Goal: Information Seeking & Learning: Find specific fact

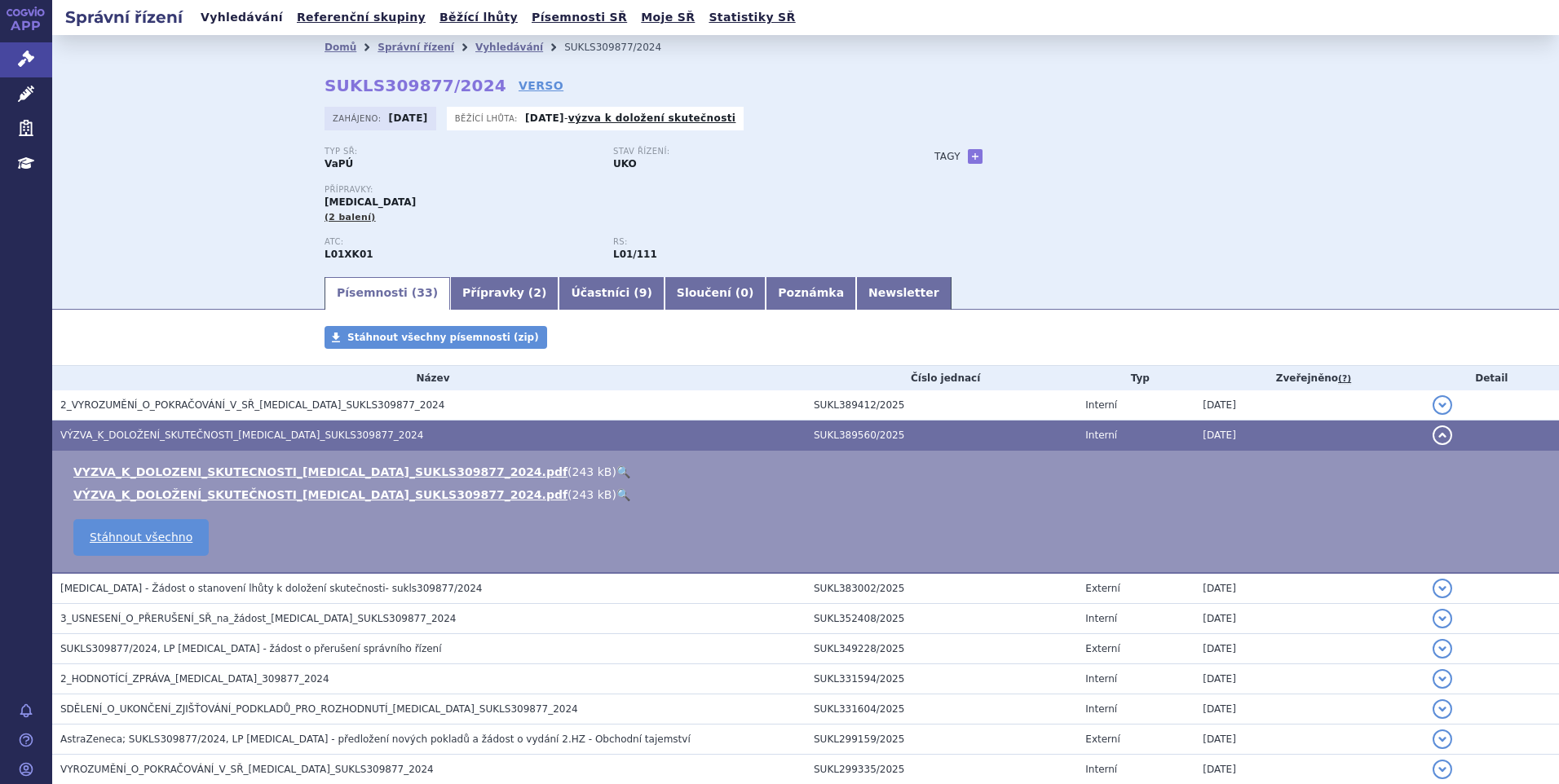
click at [229, 26] on link "Vyhledávání" at bounding box center [242, 17] width 92 height 22
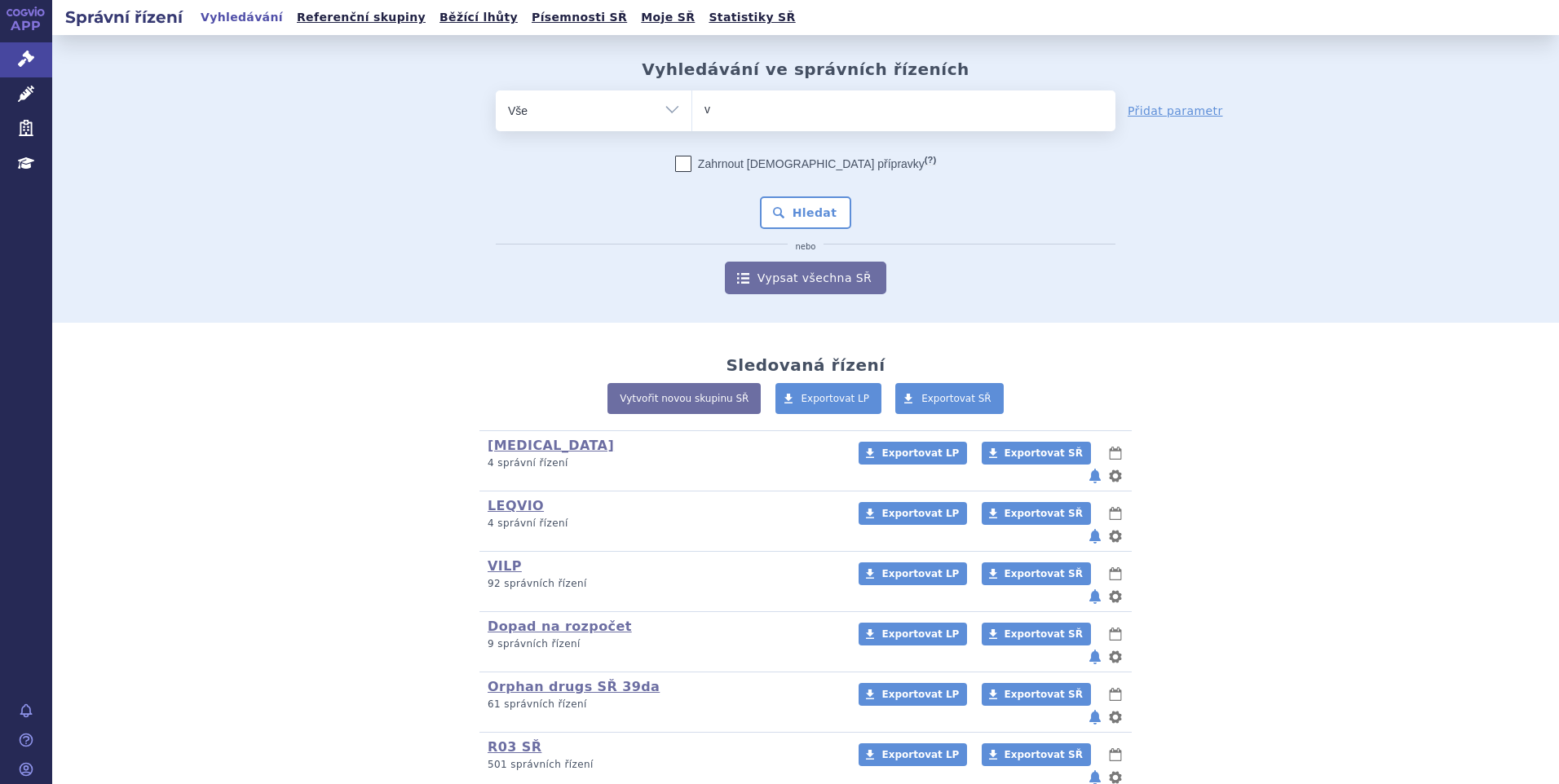
type input "vy"
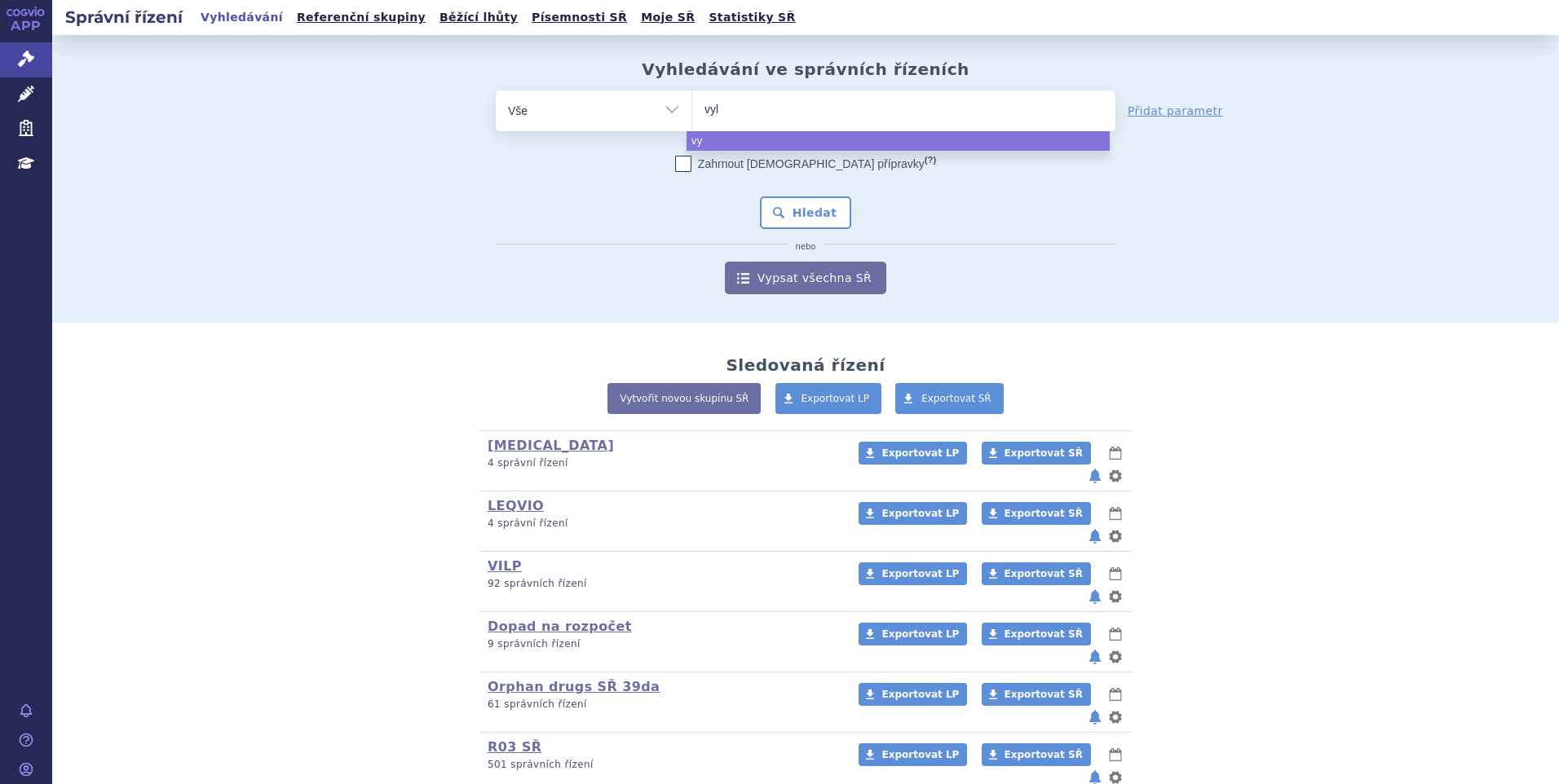
type input "vylo"
type input "vyloy"
select select "vyloy"
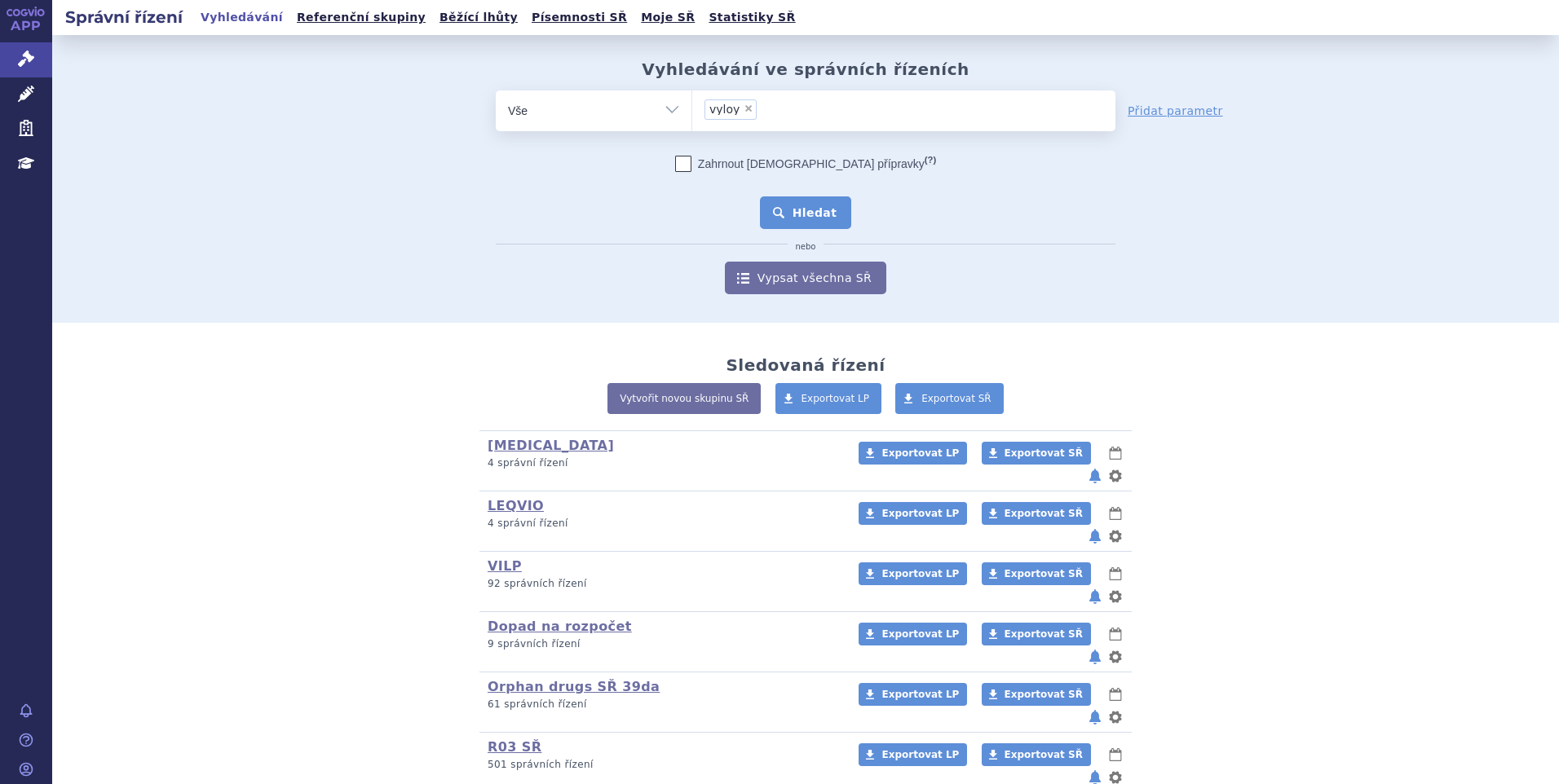
click at [838, 198] on button "Hledat" at bounding box center [806, 213] width 92 height 33
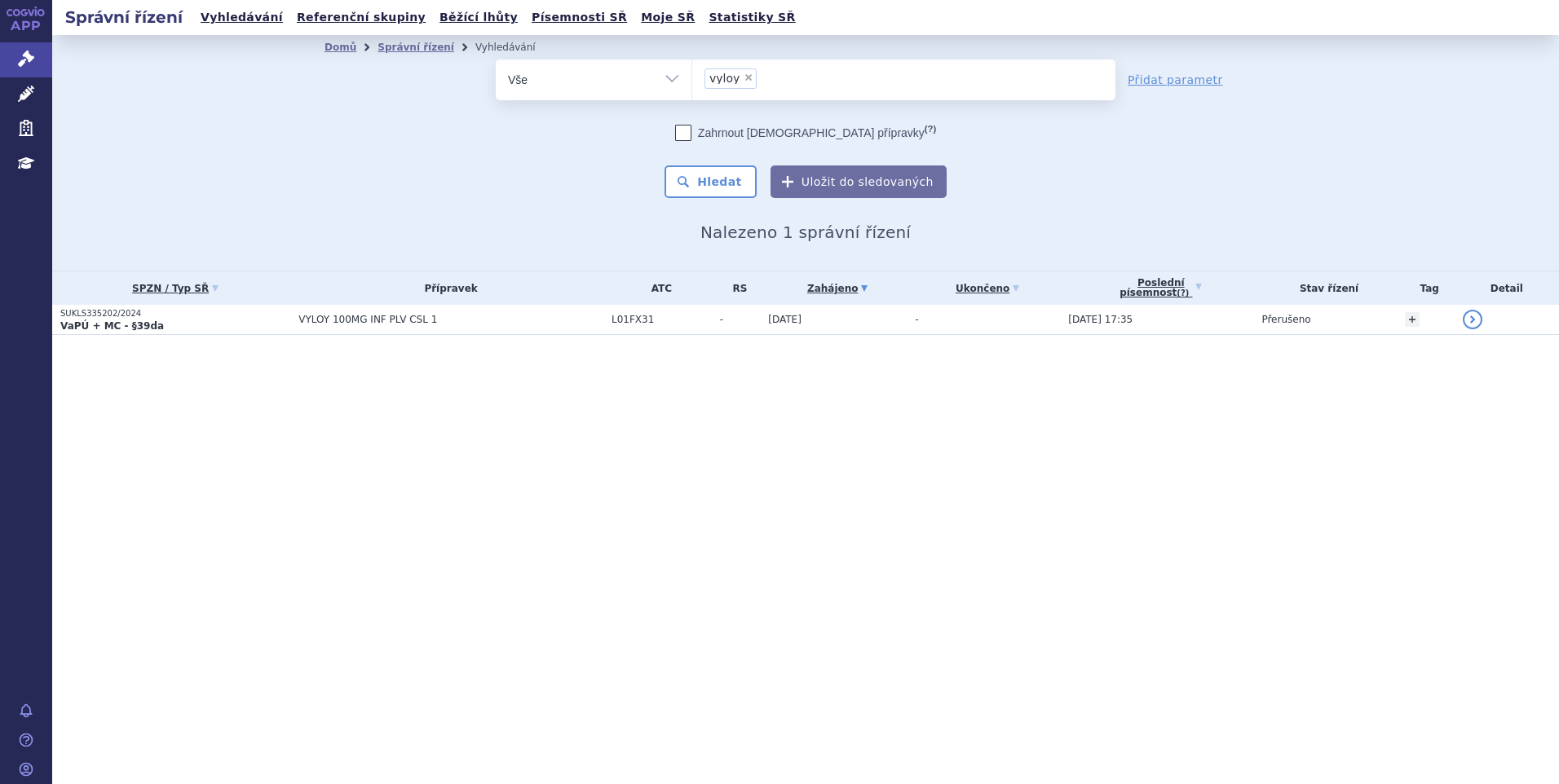
click at [214, 316] on p "SUKLS335202/2024" at bounding box center [175, 313] width 230 height 11
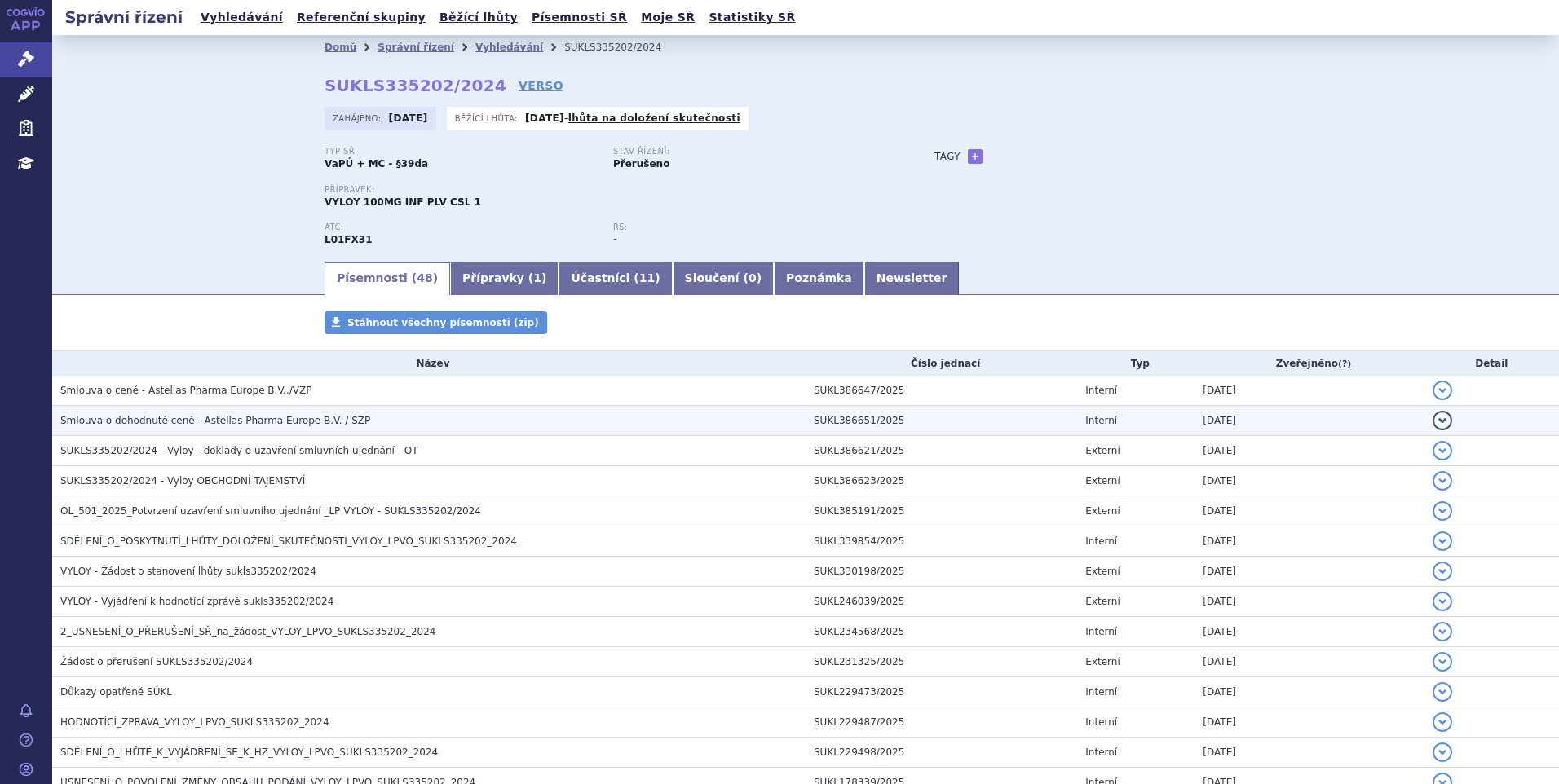
click at [173, 414] on span "Smlouva o dohodnuté ceně - Astellas Pharma Europe B.V. / SZP" at bounding box center [214, 420] width 310 height 11
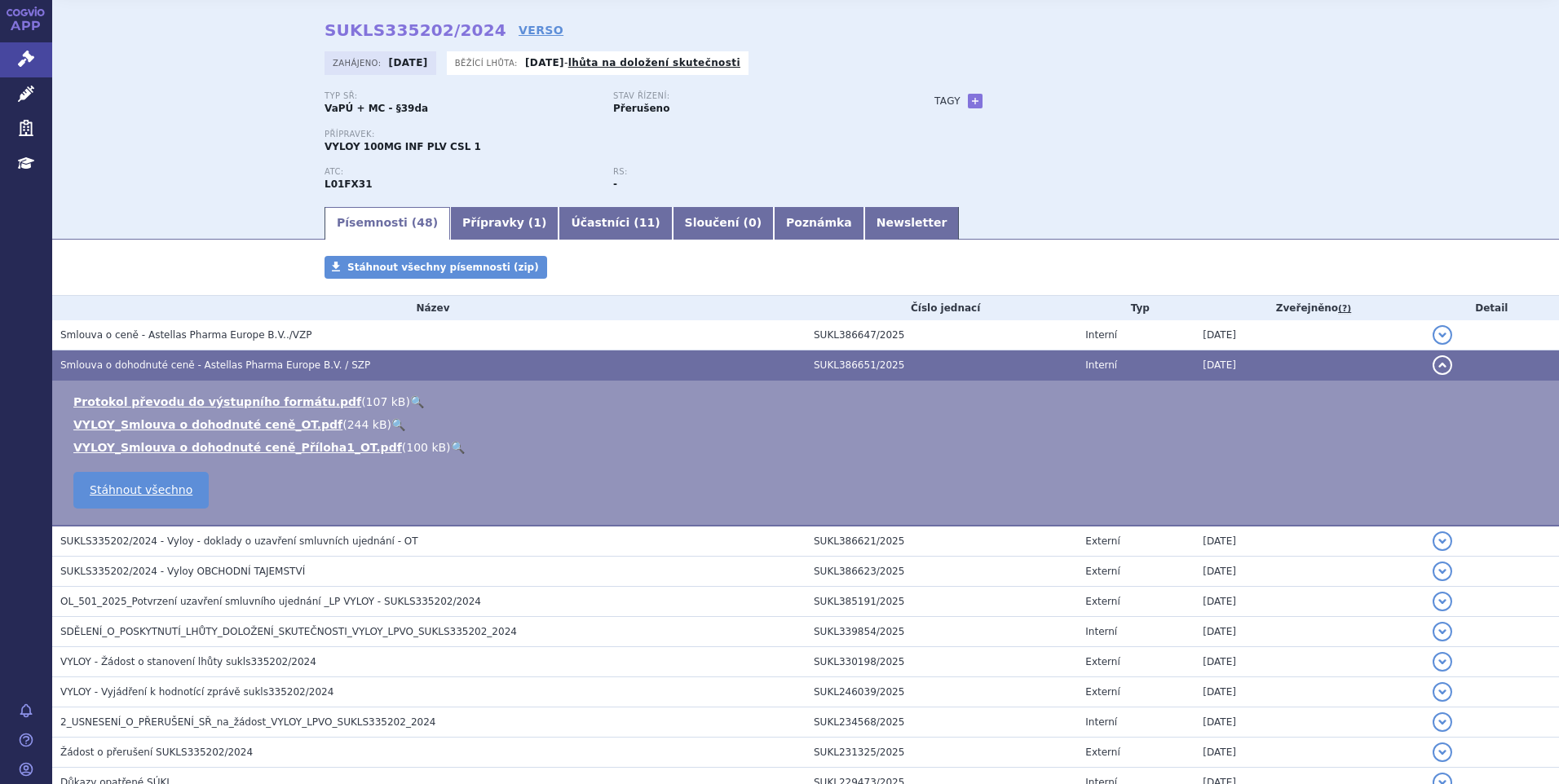
scroll to position [81, 0]
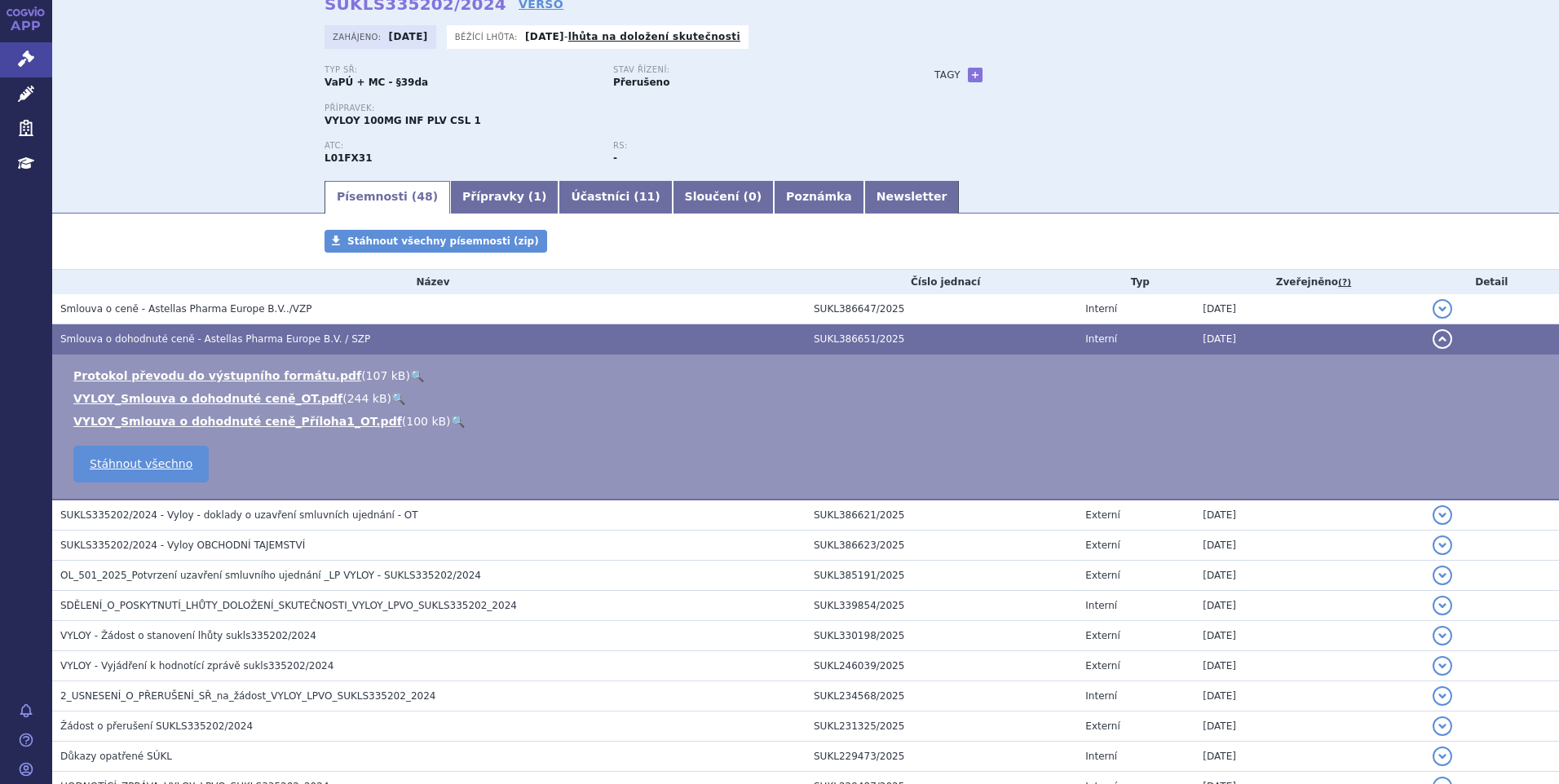
click at [392, 393] on link "🔍" at bounding box center [399, 398] width 14 height 13
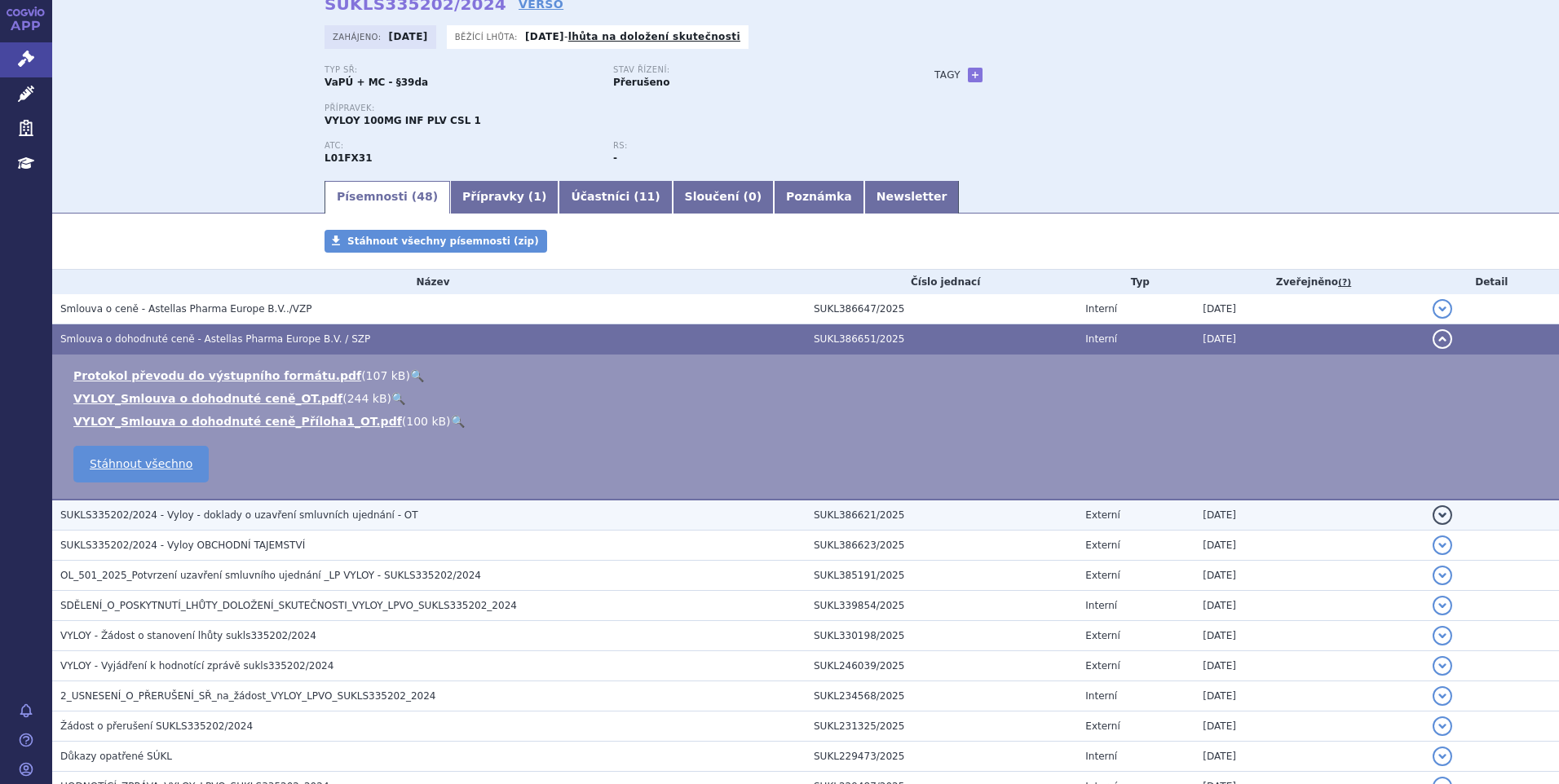
click at [446, 514] on h3 "SUKLS335202/2024 - Vyloy - doklady o uzavření smluvních ujednání - OT" at bounding box center [432, 515] width 746 height 16
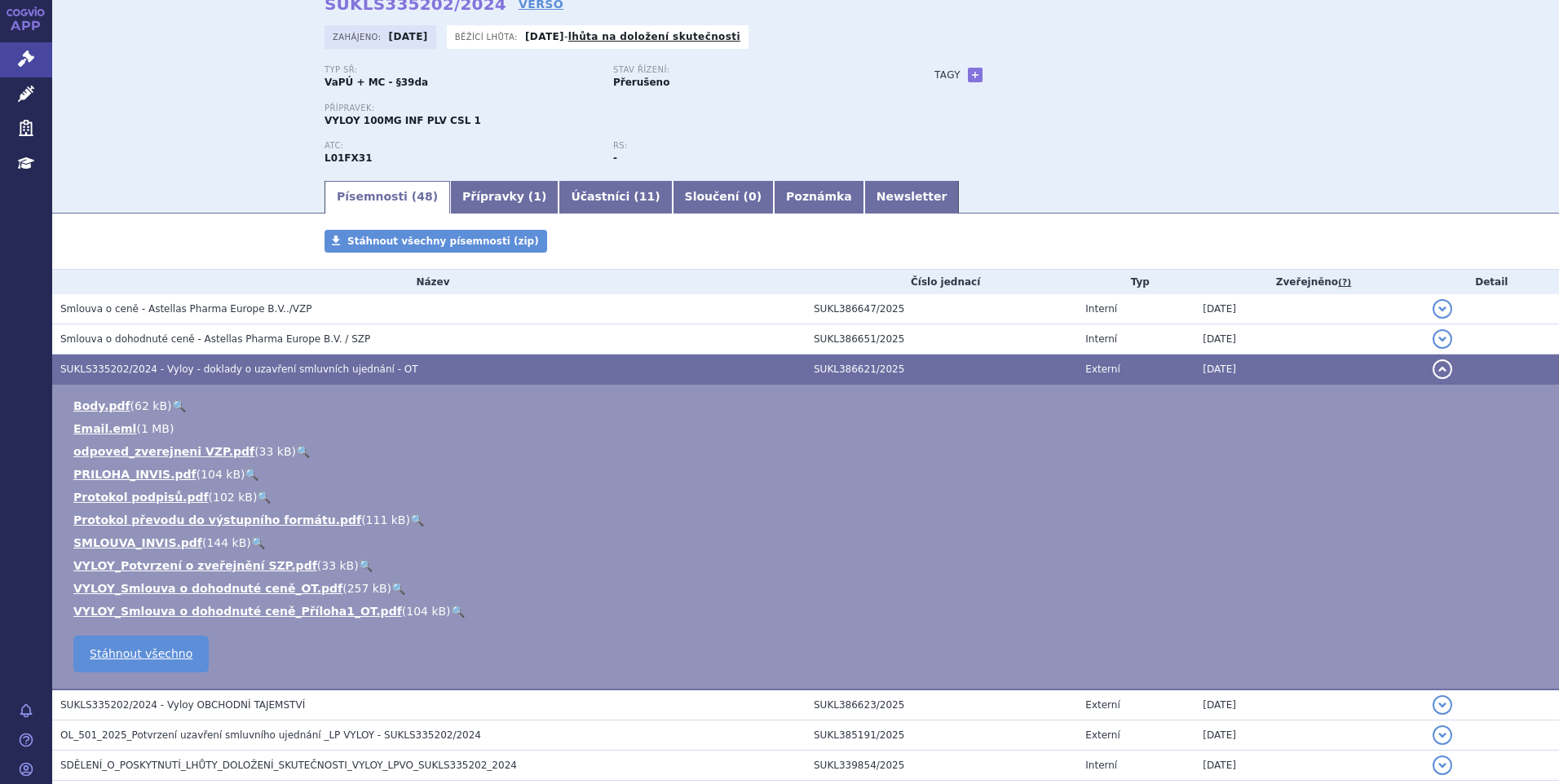
click at [174, 399] on link "🔍" at bounding box center [179, 406] width 14 height 13
click at [723, 34] on link "lhůta na doložení skutečnosti" at bounding box center [654, 36] width 172 height 11
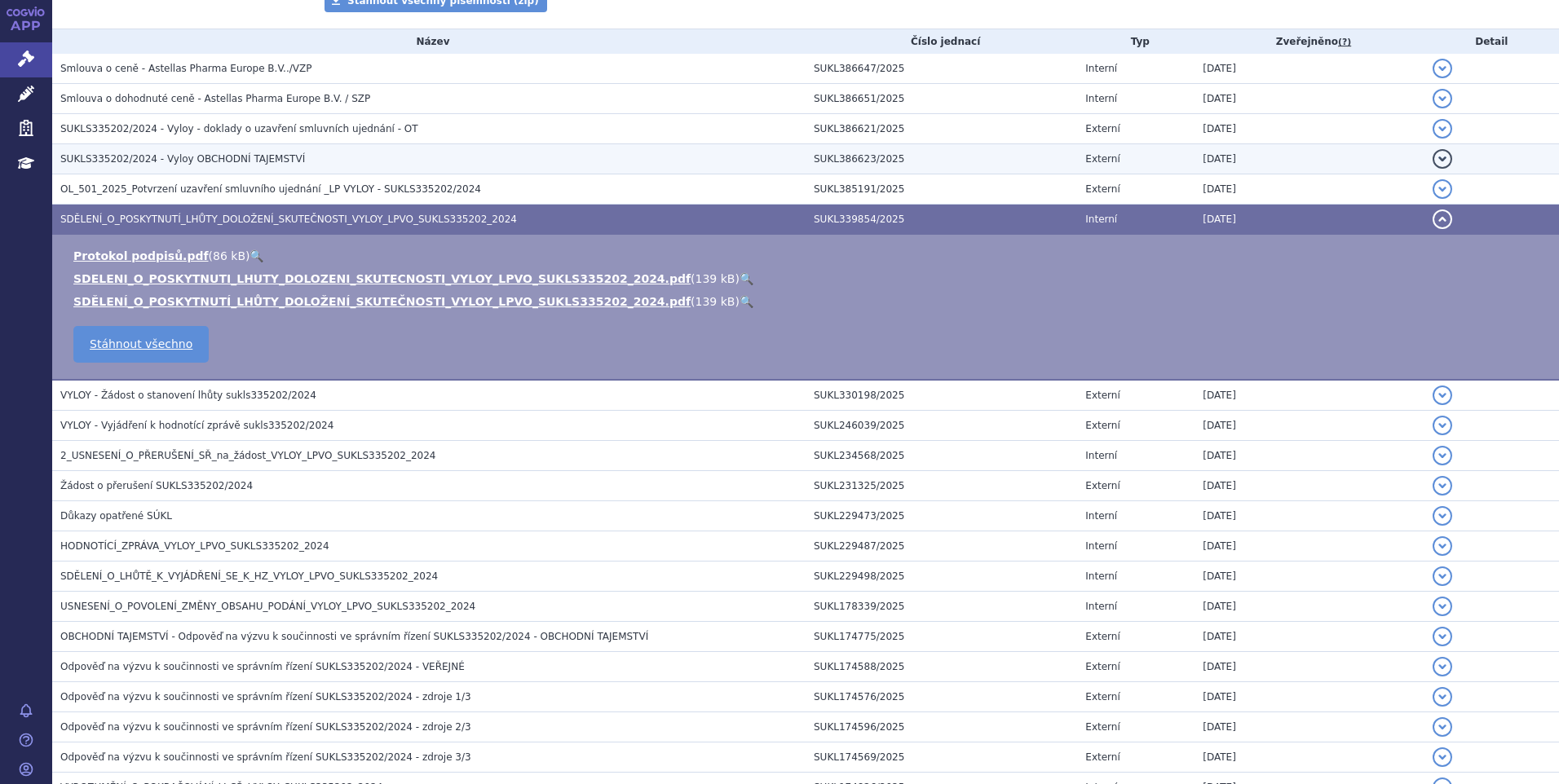
scroll to position [282, 0]
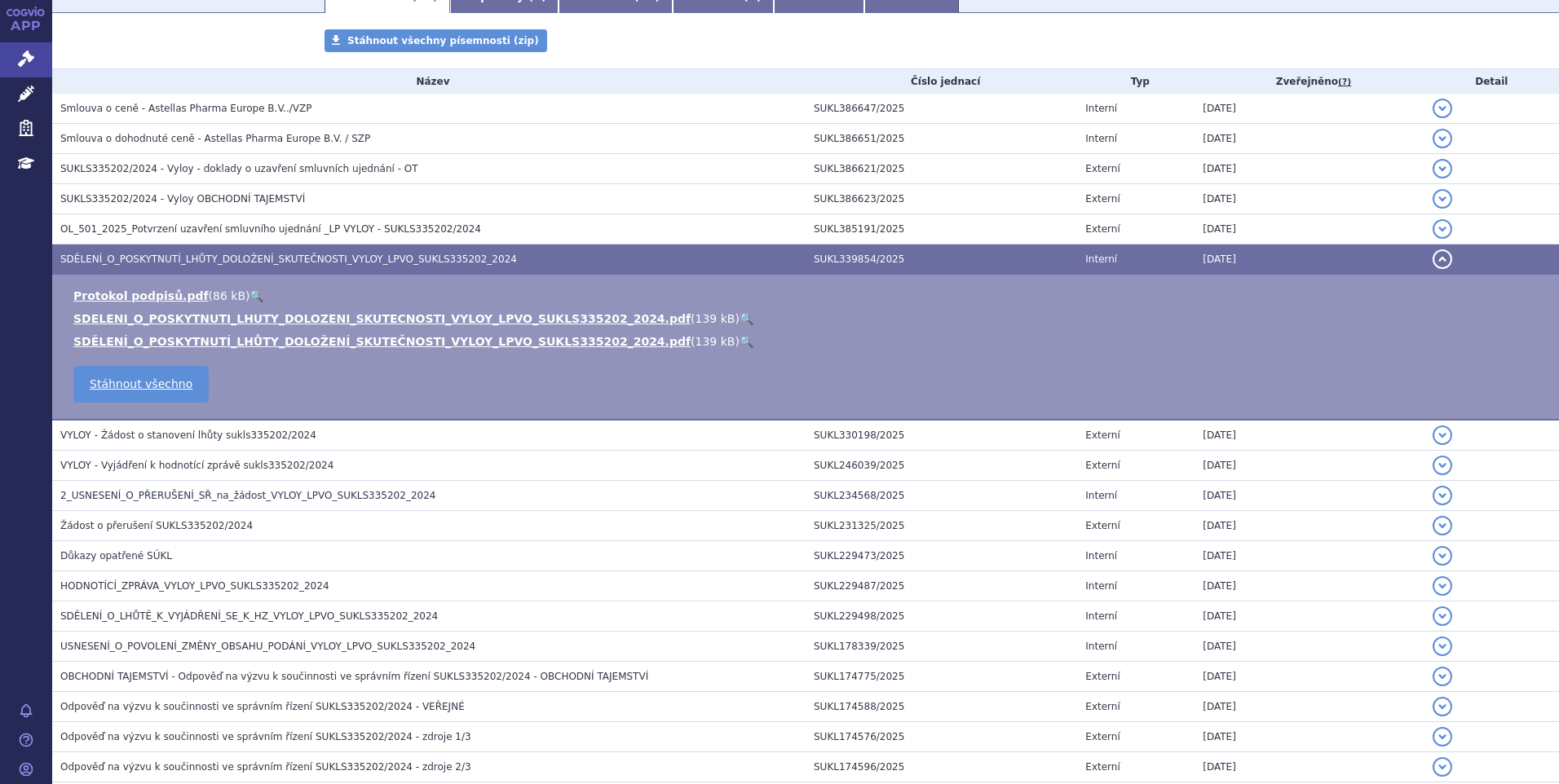
click at [739, 318] on link "🔍" at bounding box center [746, 318] width 14 height 13
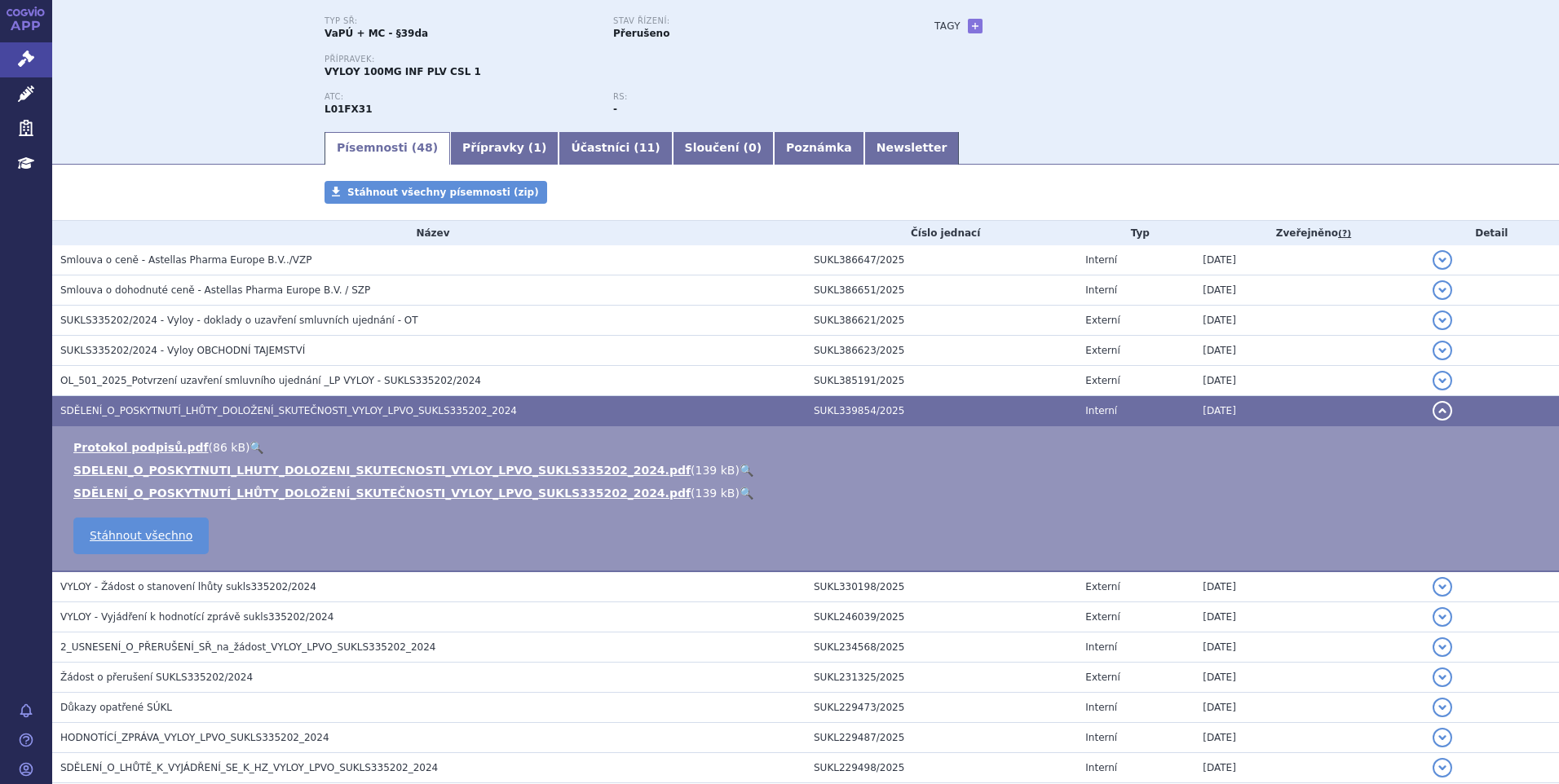
scroll to position [0, 0]
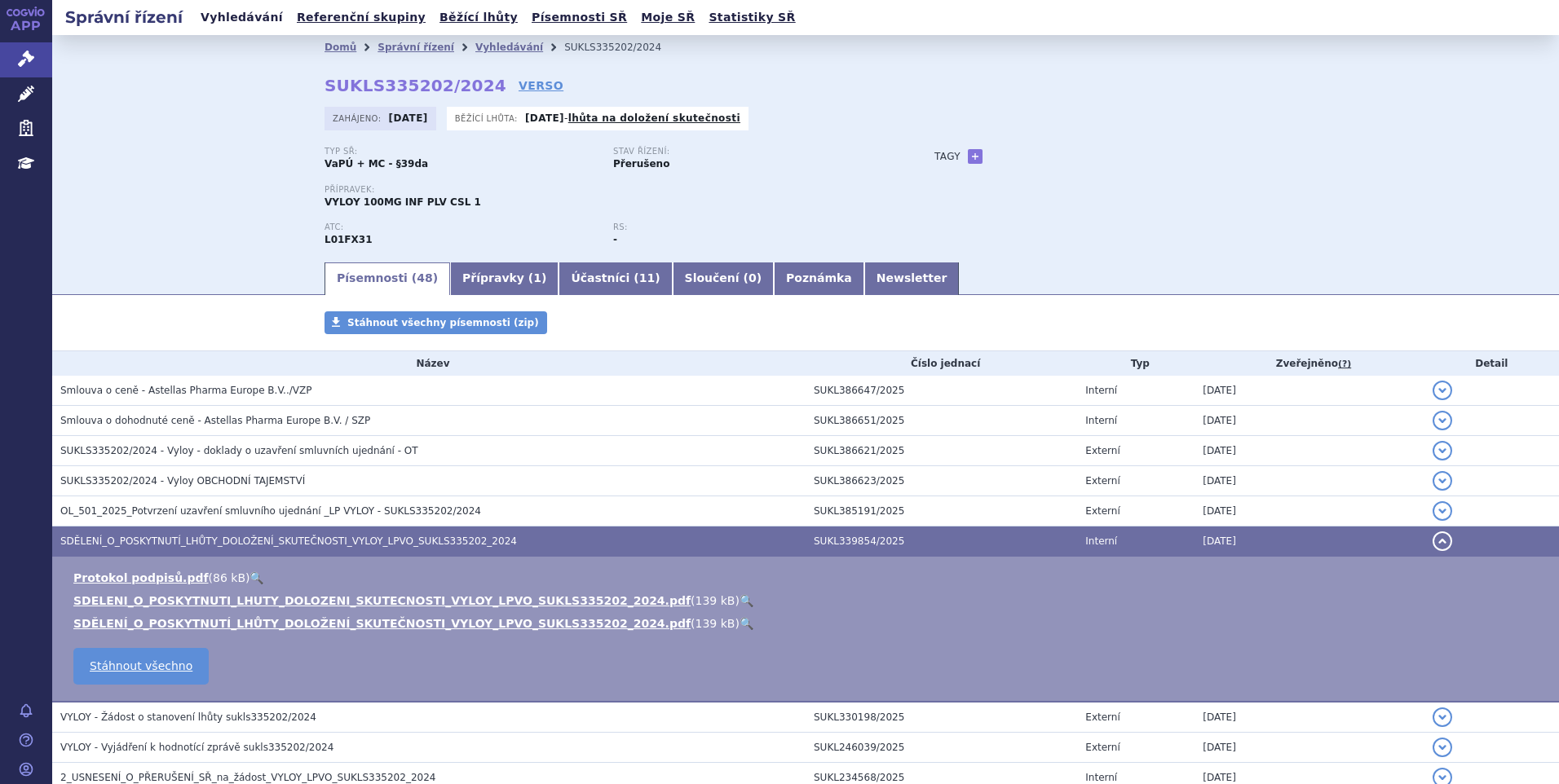
click at [238, 11] on link "Vyhledávání" at bounding box center [242, 17] width 92 height 22
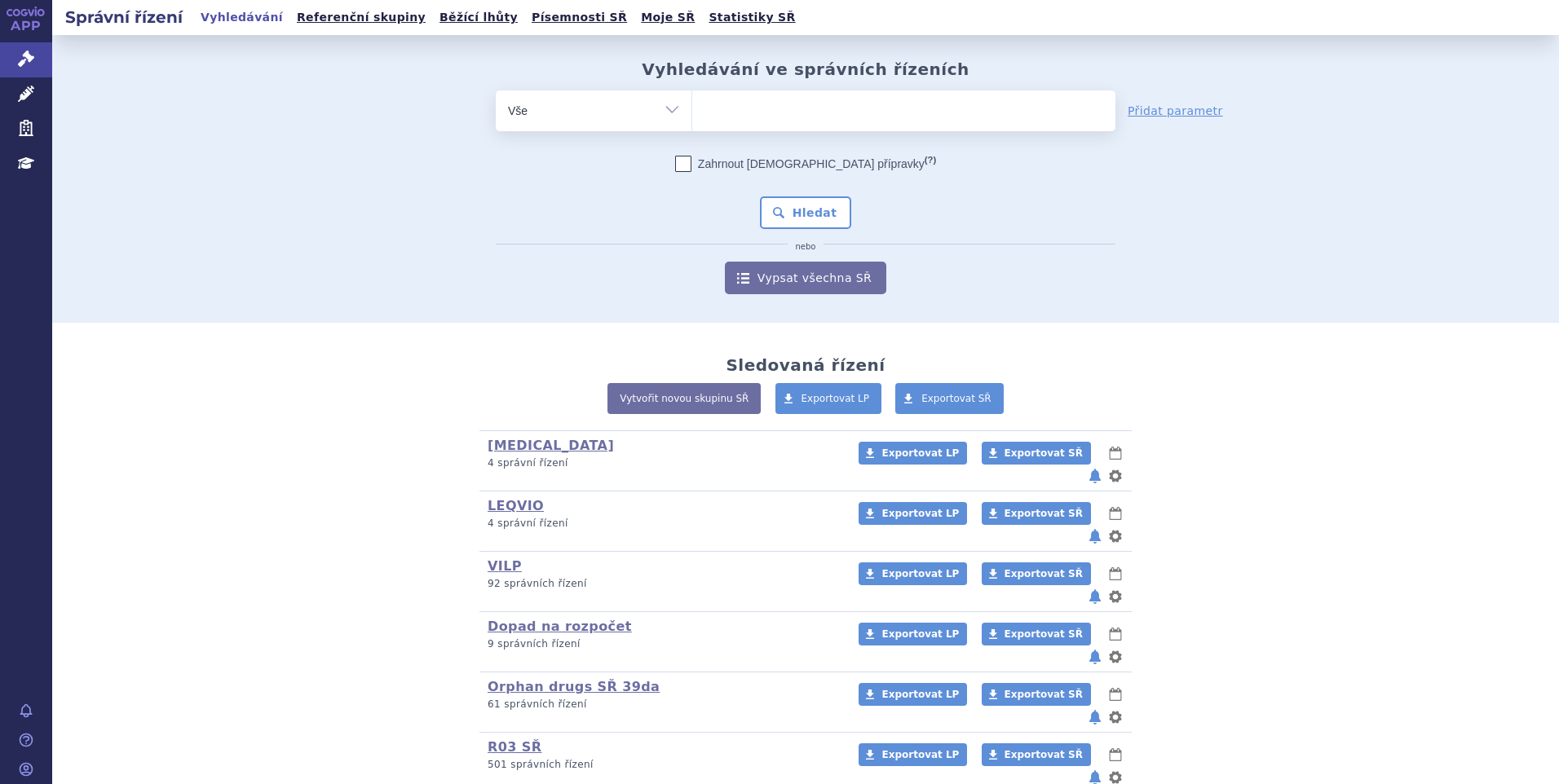
click at [744, 99] on ul at bounding box center [903, 108] width 423 height 34
click at [692, 99] on select at bounding box center [692, 110] width 1 height 41
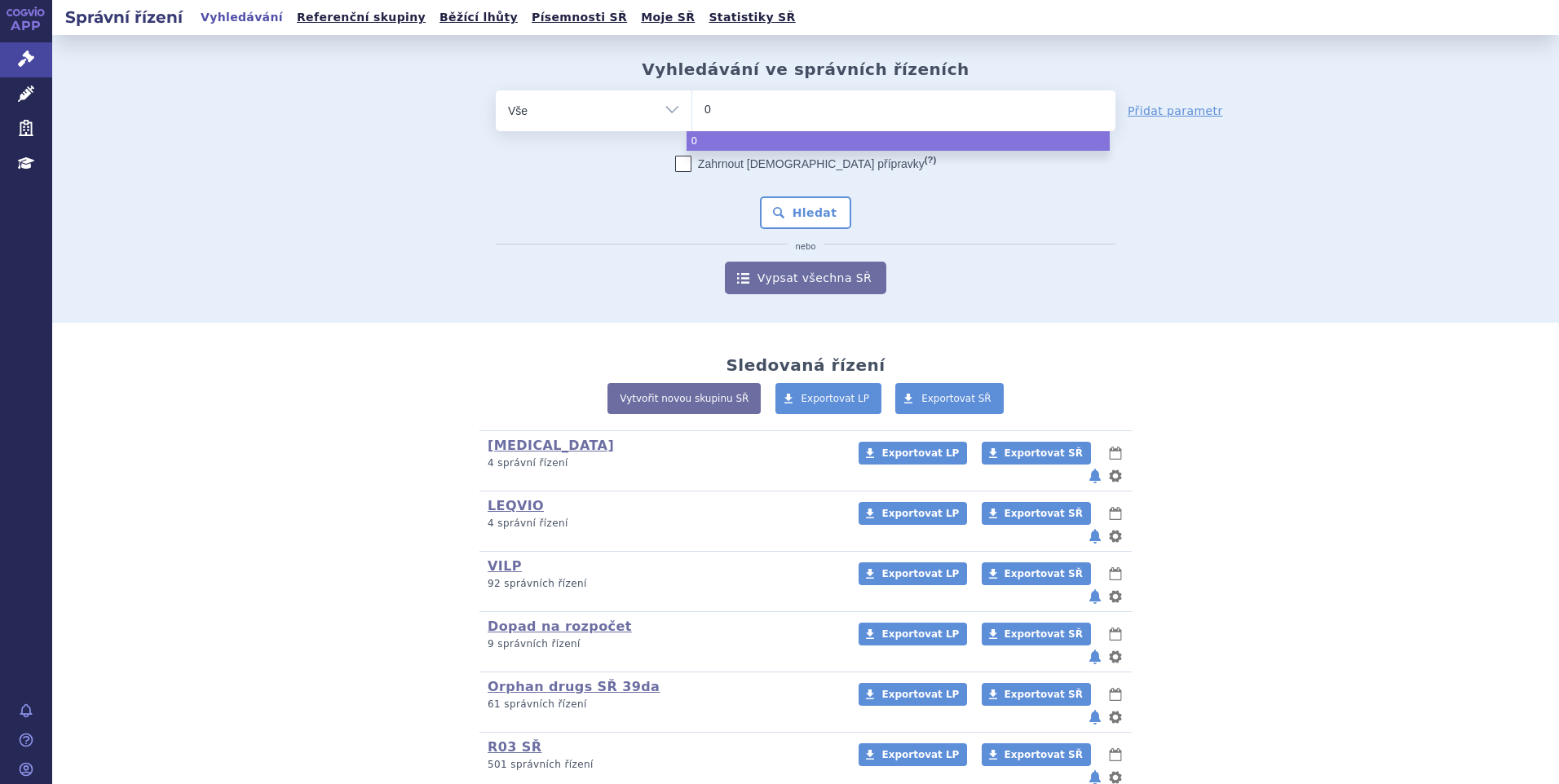
type input "02"
type input "027"
type input "0272"
type input "02725"
type input "027257"
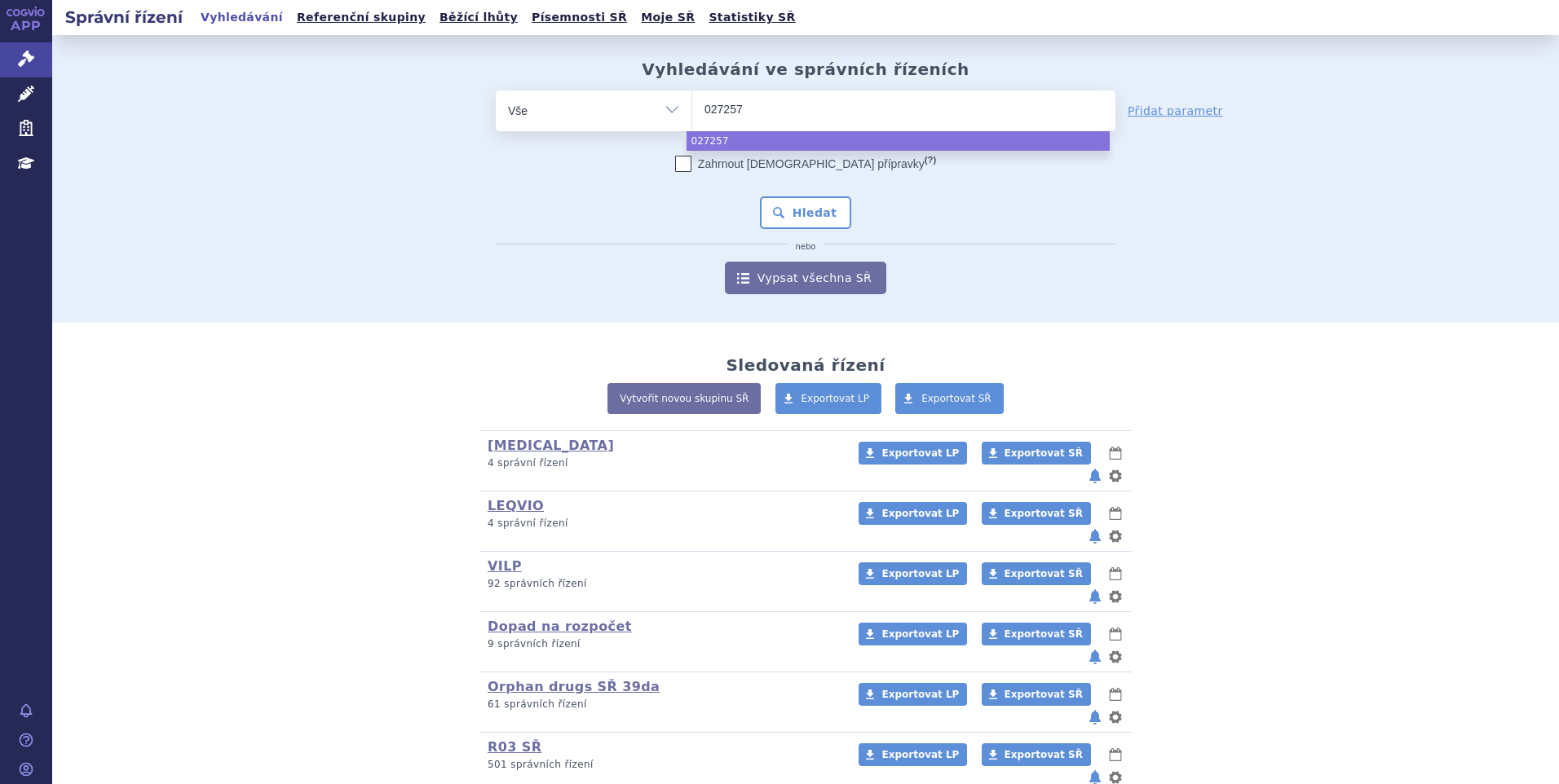
type input "0272570"
select select "0272570"
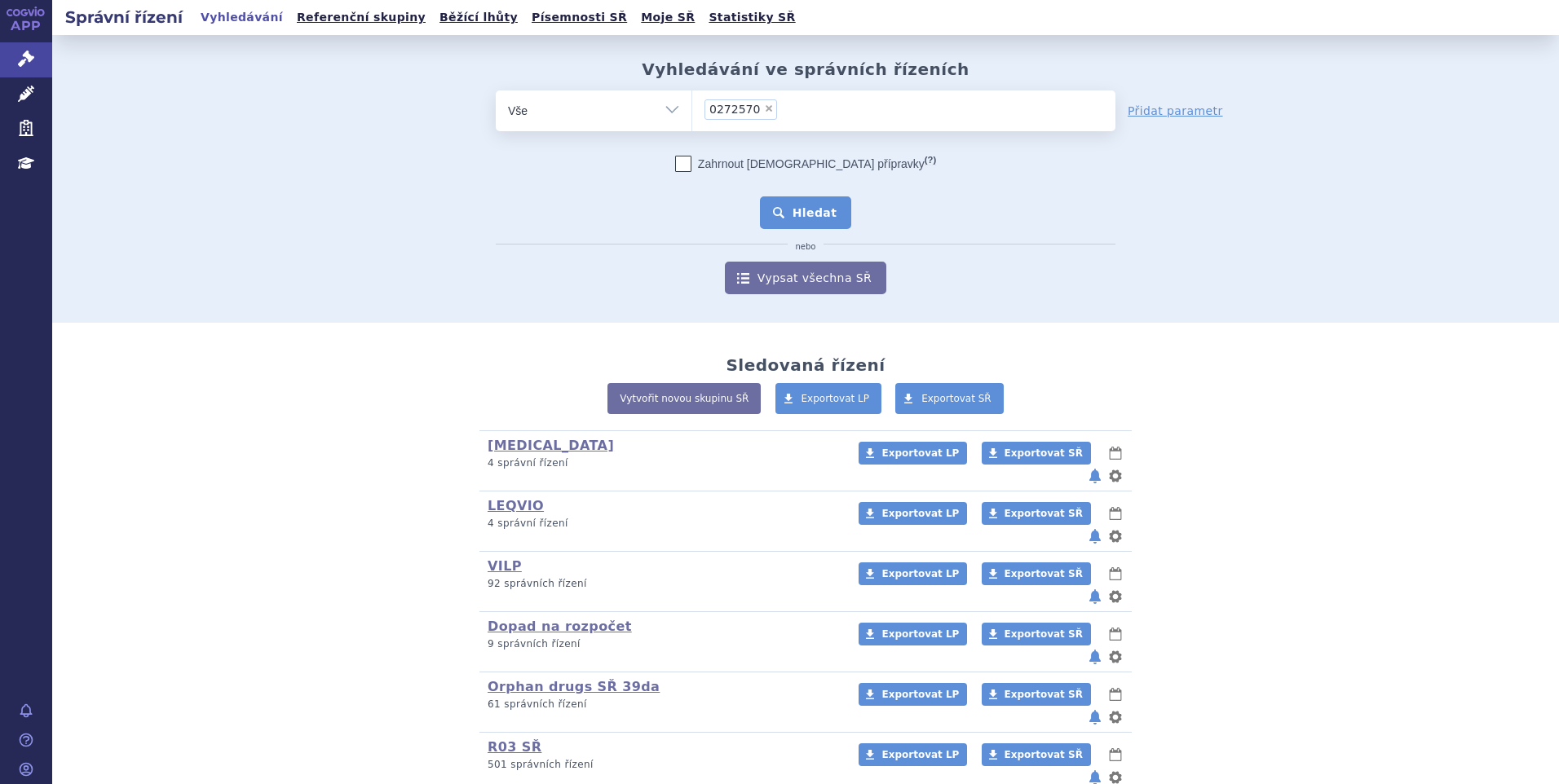
click at [787, 221] on button "Hledat" at bounding box center [806, 213] width 92 height 33
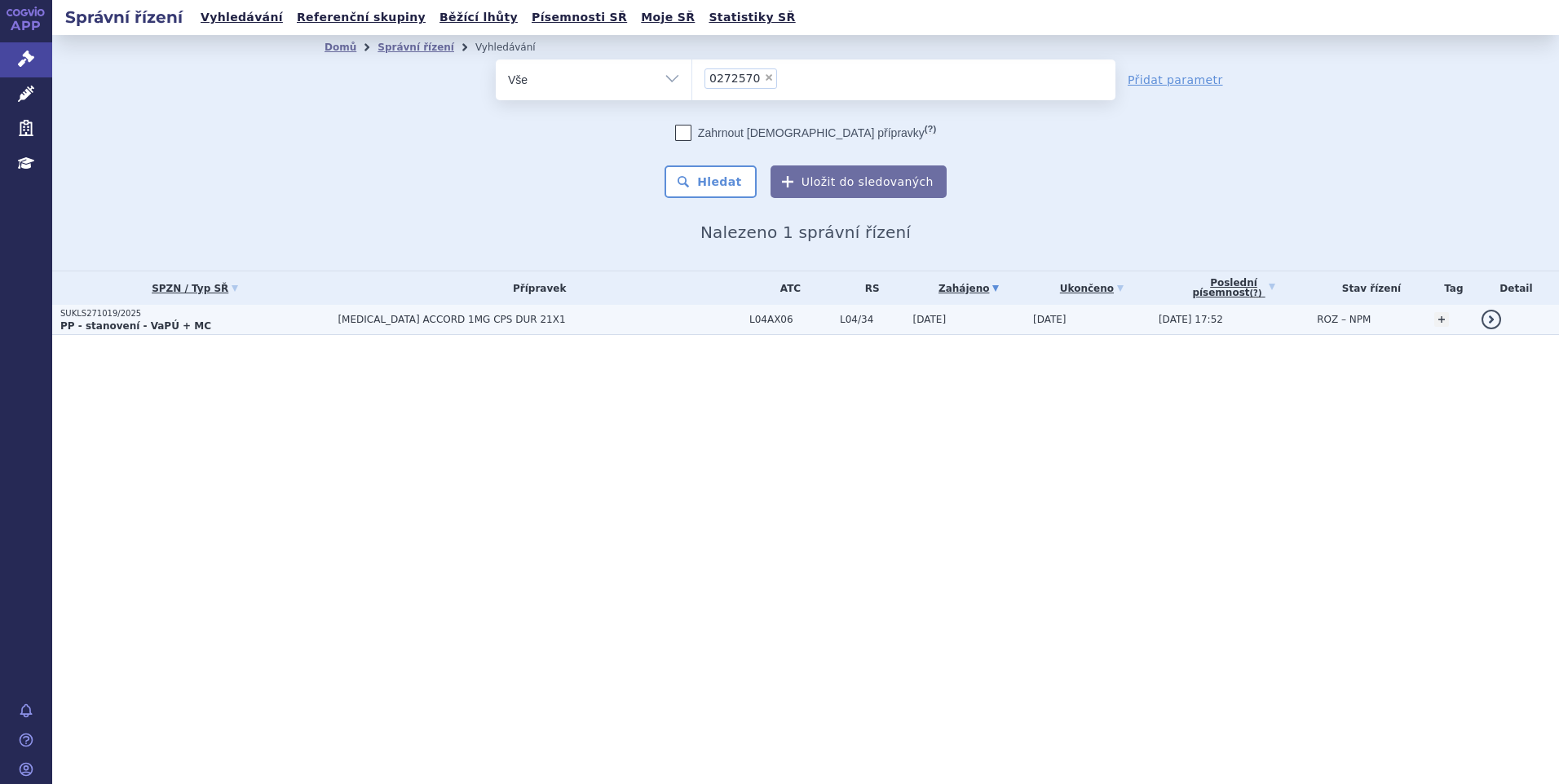
click at [296, 322] on p "PP - stanovení - VaPÚ + MC" at bounding box center [194, 325] width 269 height 13
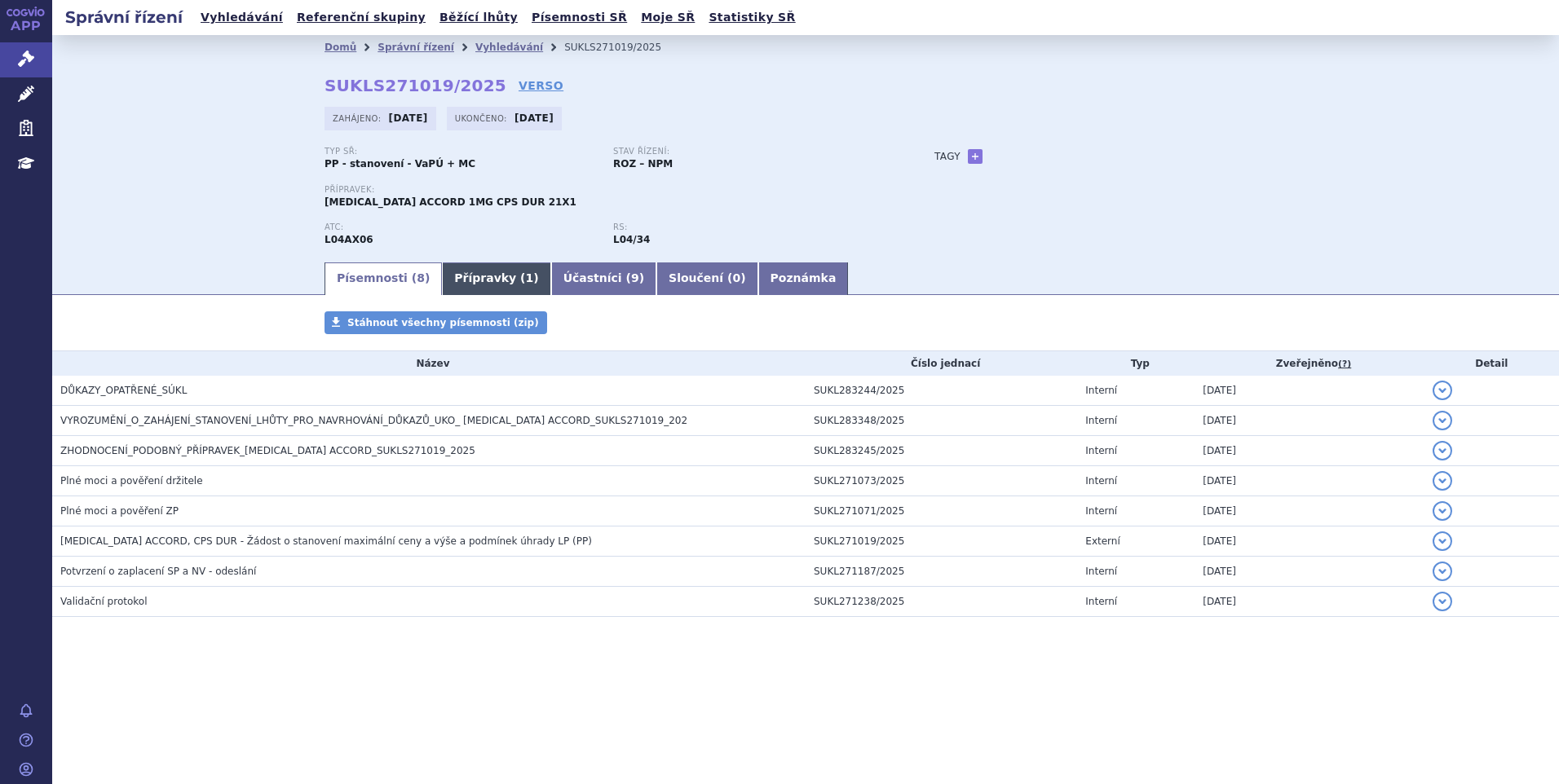
click at [526, 280] on span "1" at bounding box center [529, 278] width 8 height 13
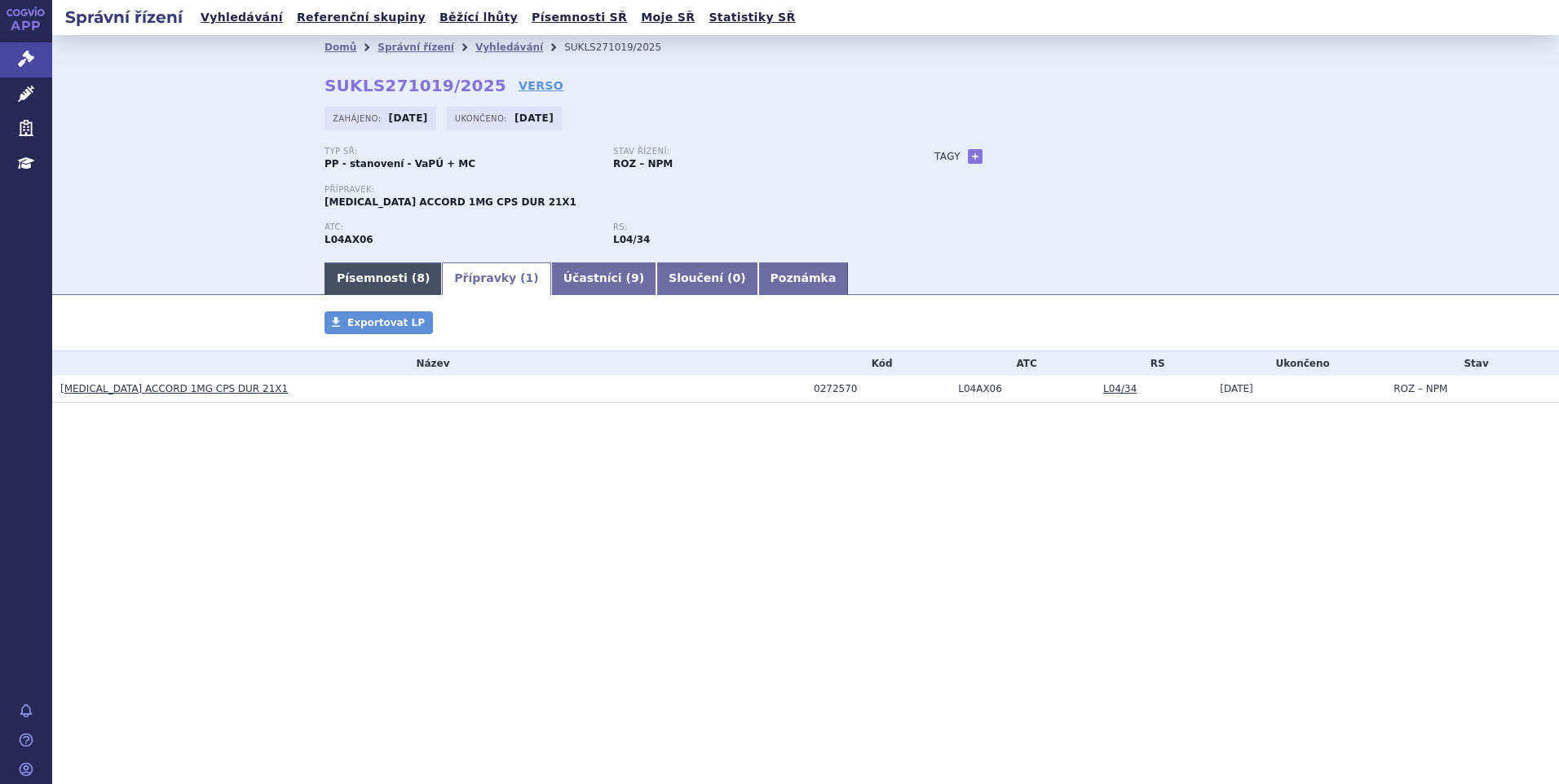
click at [383, 265] on link "Písemnosti ( 8 )" at bounding box center [383, 279] width 117 height 33
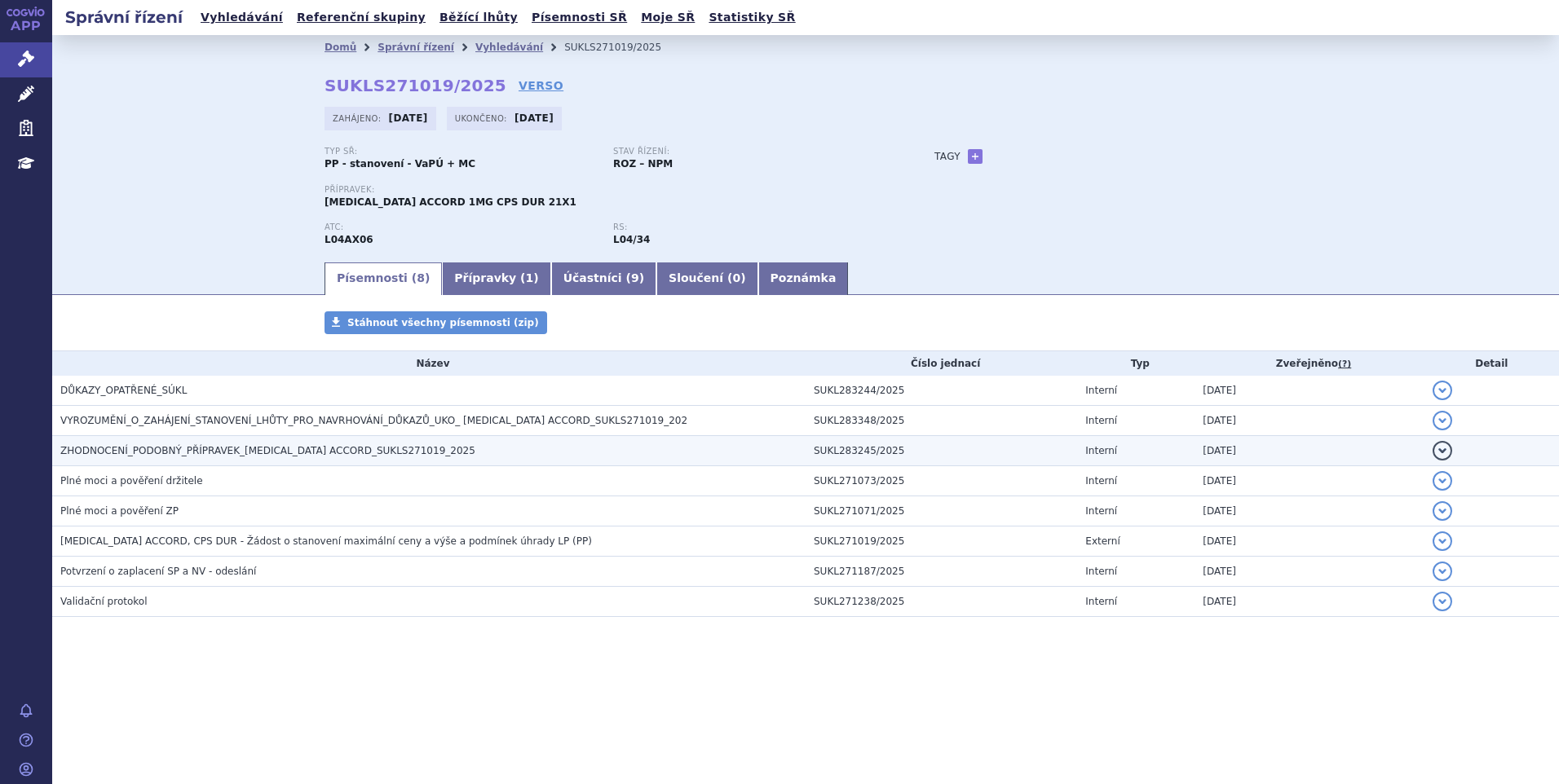
click at [192, 448] on span "ZHODNOCENÍ_PODOBNÝ_PŘÍPRAVEK_[MEDICAL_DATA] ACCORD_SUKLS271019_2025" at bounding box center [267, 450] width 415 height 11
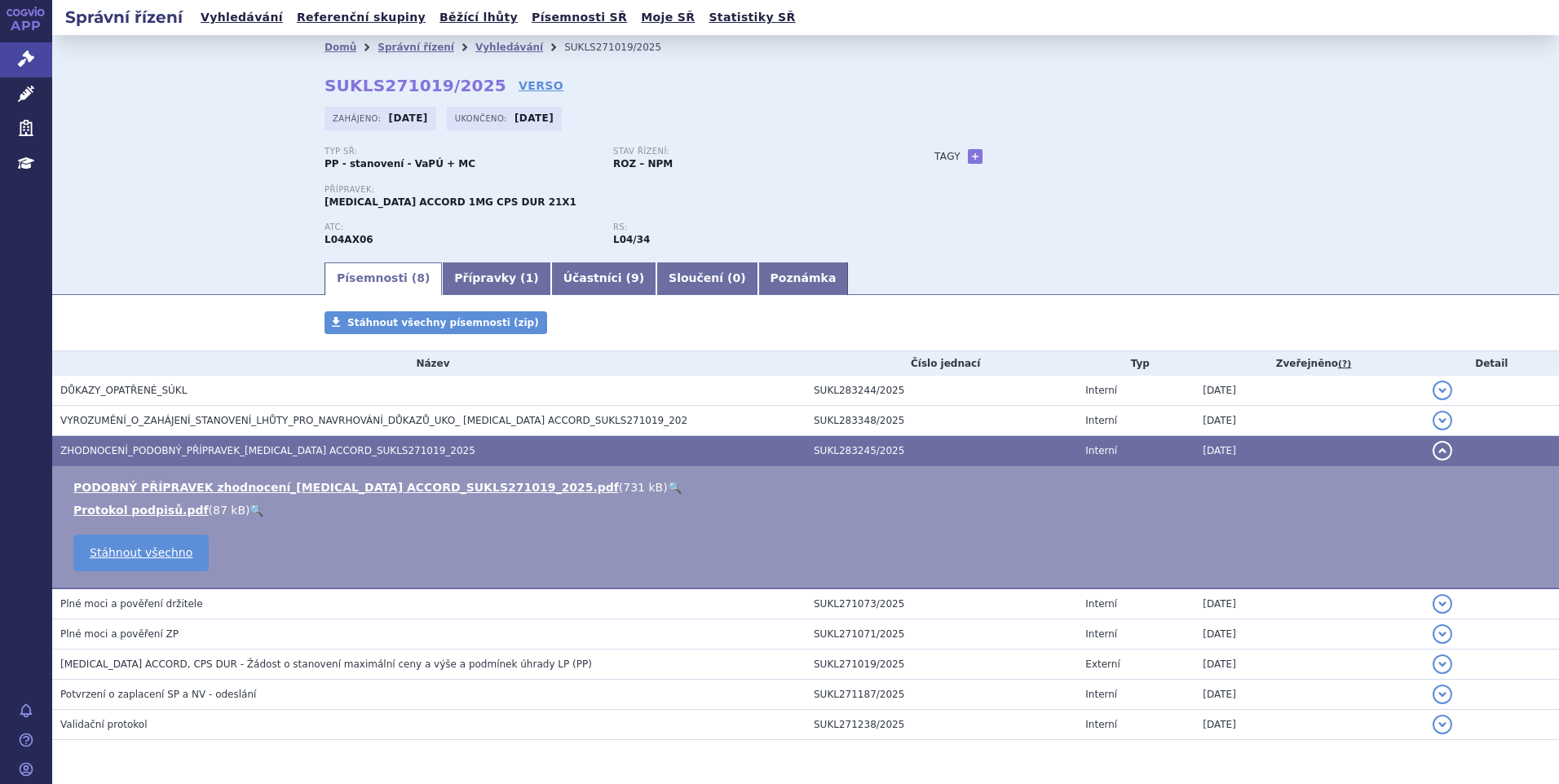
click at [668, 488] on link "🔍" at bounding box center [675, 487] width 14 height 13
click at [214, 24] on link "Vyhledávání" at bounding box center [242, 17] width 92 height 22
click at [230, 16] on link "Vyhledávání" at bounding box center [242, 17] width 92 height 22
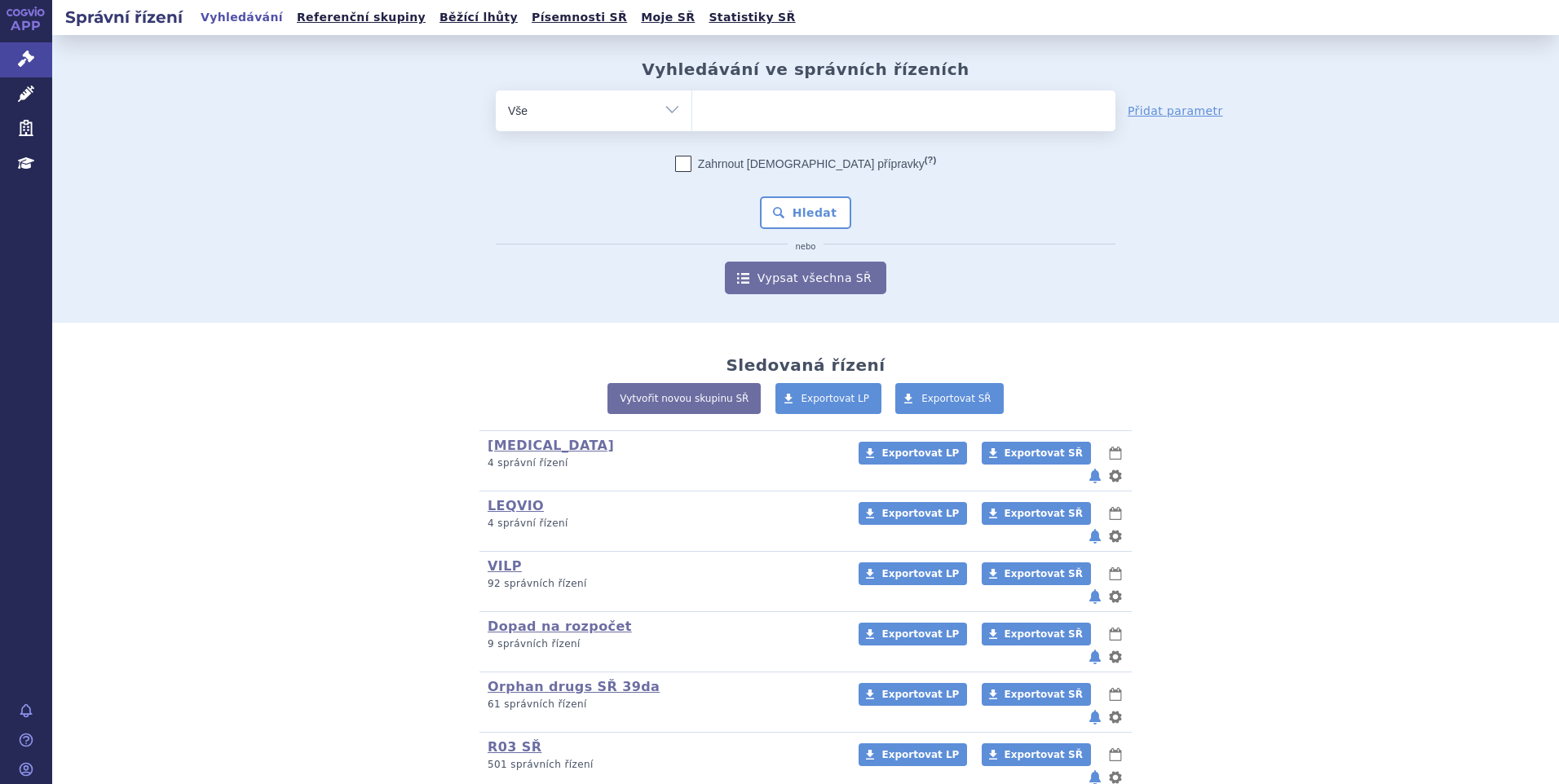
click at [775, 111] on ul at bounding box center [903, 108] width 423 height 34
click at [692, 111] on select at bounding box center [692, 110] width 1 height 41
type input "im"
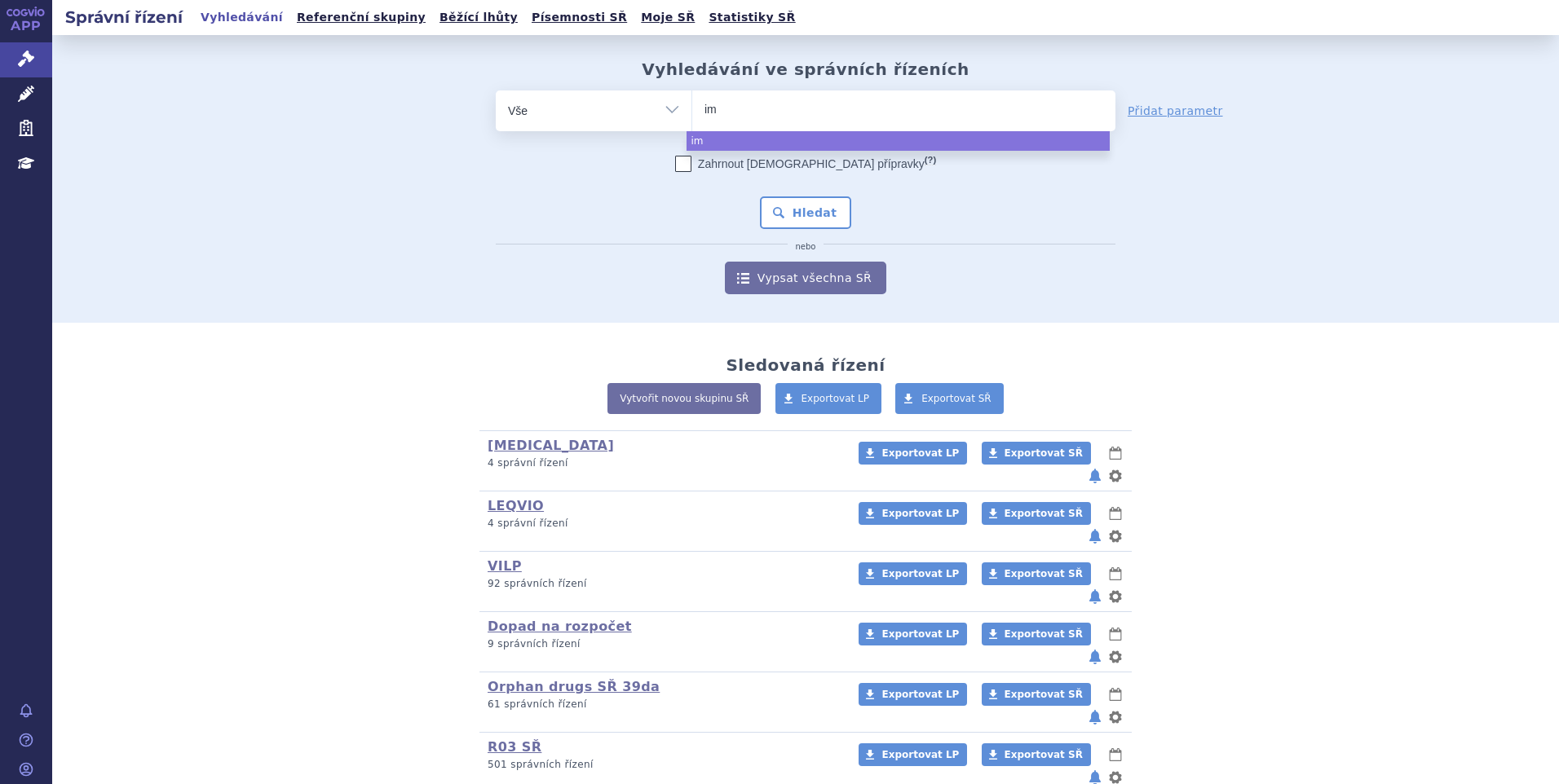
type input "imn"
type input "imnovi"
type input "imnovid"
select select "imnovid"
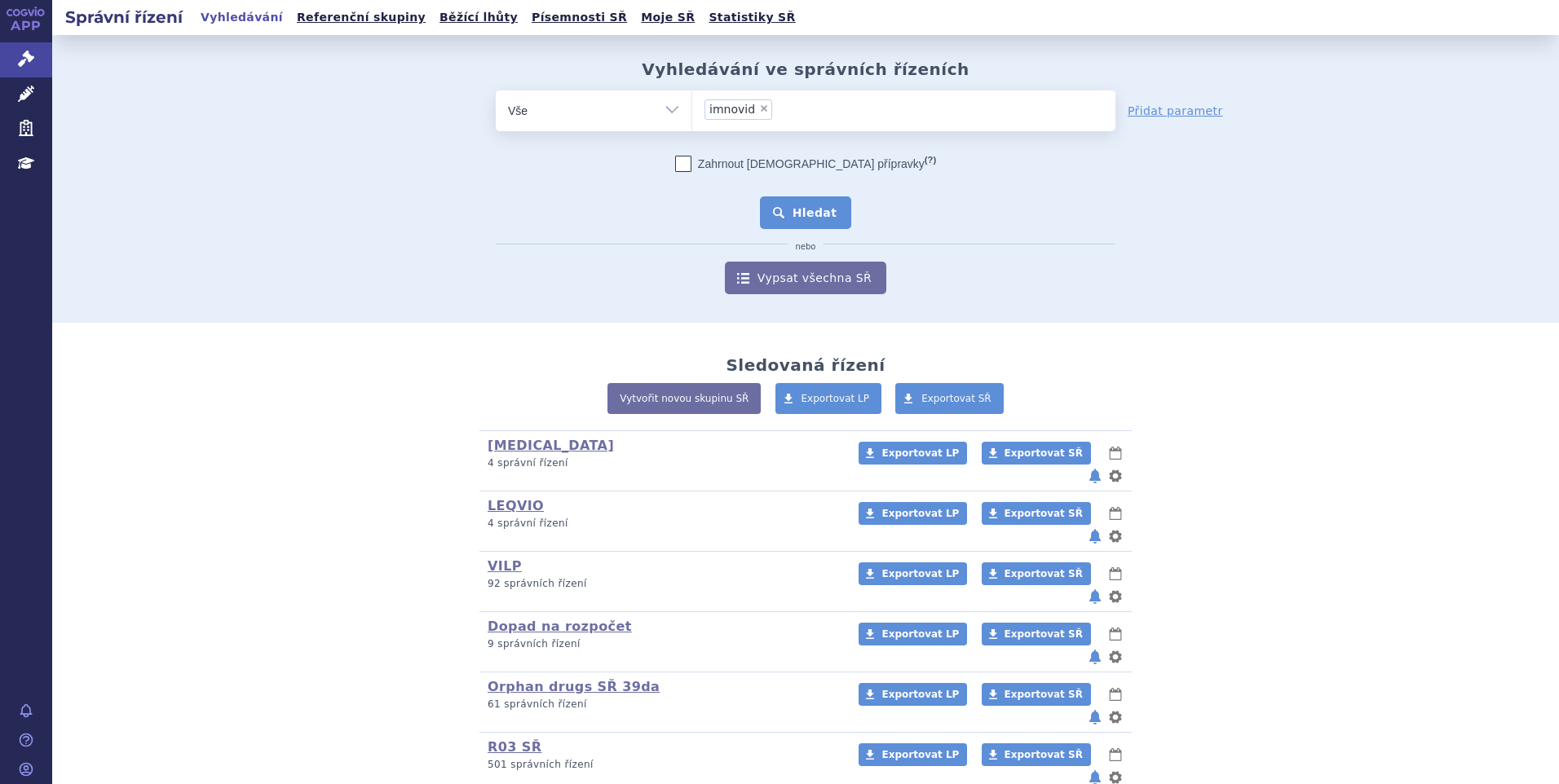
click at [765, 219] on button "Hledat" at bounding box center [806, 213] width 92 height 33
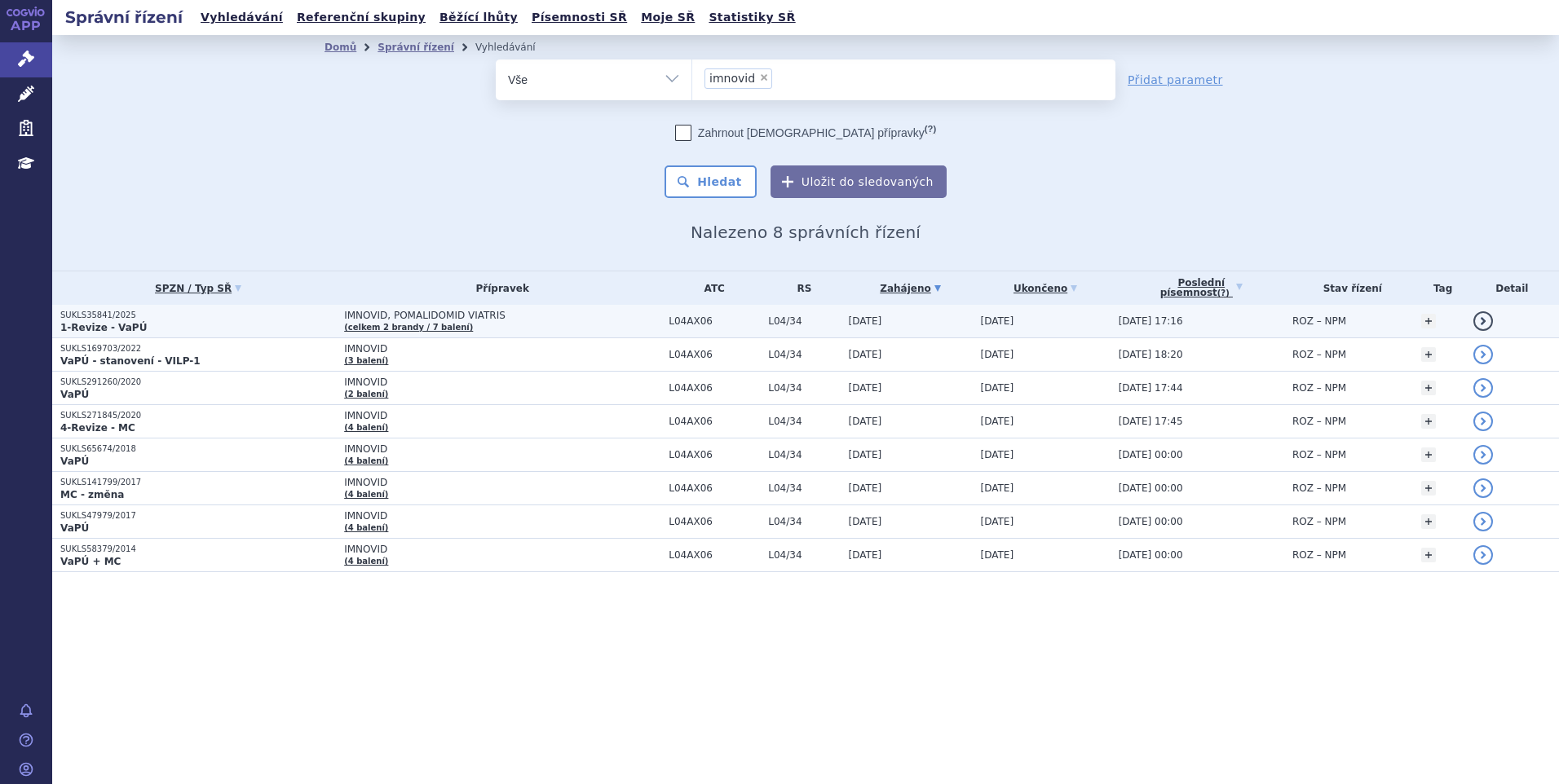
click at [146, 316] on p "SUKLS35841/2025" at bounding box center [198, 315] width 275 height 11
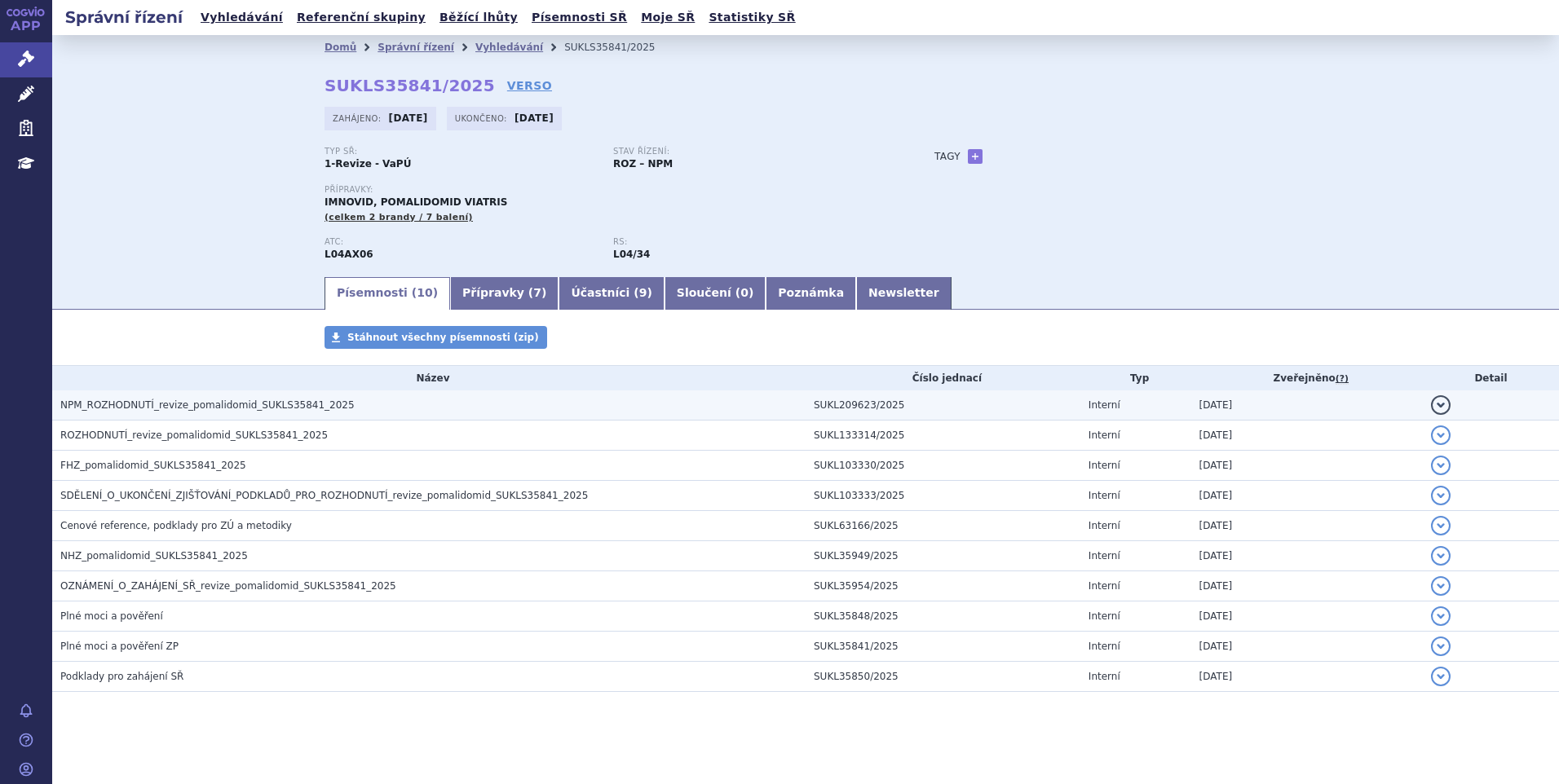
click at [209, 404] on span "NPM_ROZHODNUTÍ_revize_pomalidomid_SUKLS35841_2025" at bounding box center [207, 405] width 295 height 11
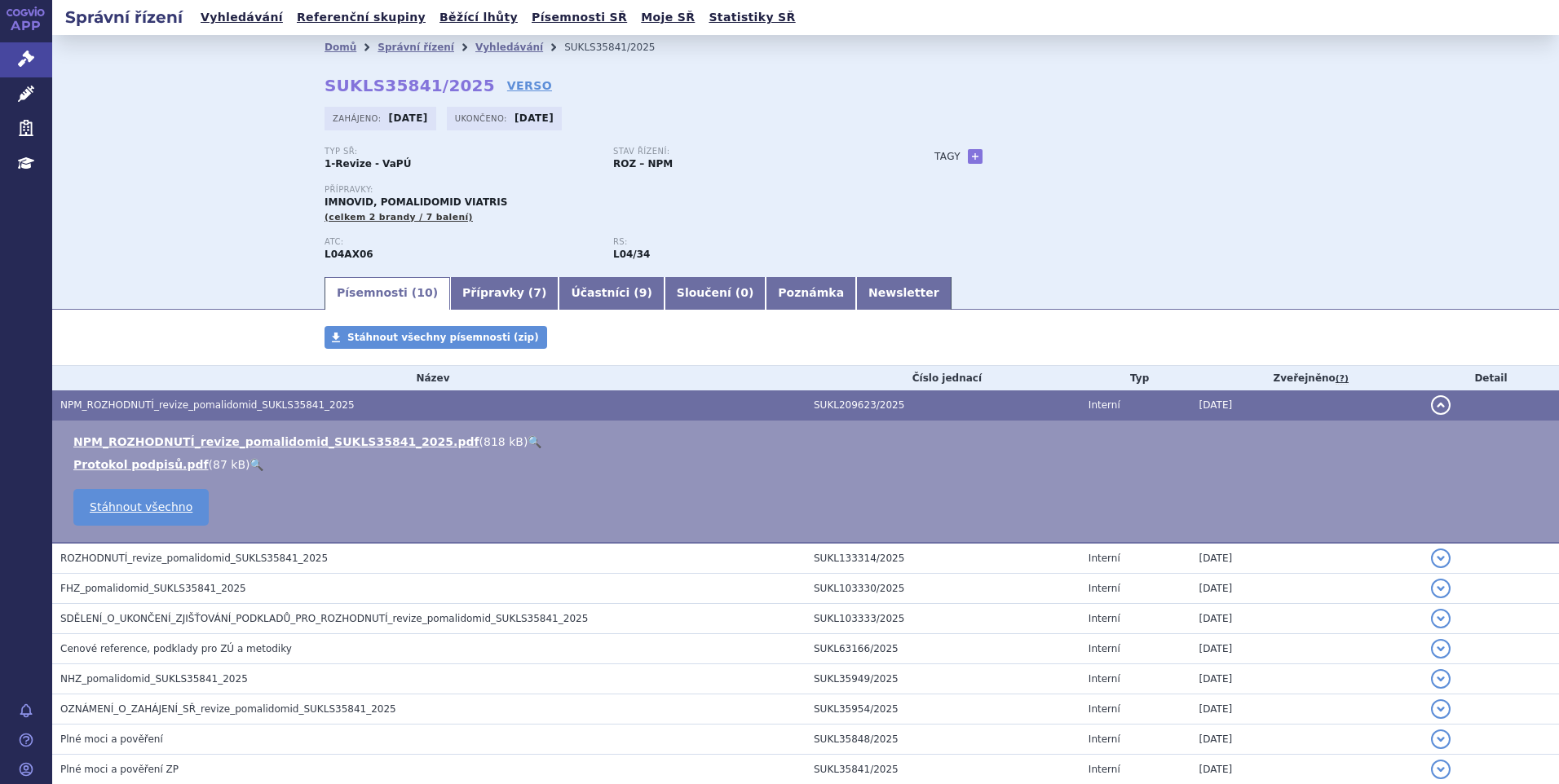
click at [528, 437] on link "🔍" at bounding box center [535, 441] width 14 height 13
click at [260, 15] on link "Vyhledávání" at bounding box center [242, 17] width 92 height 22
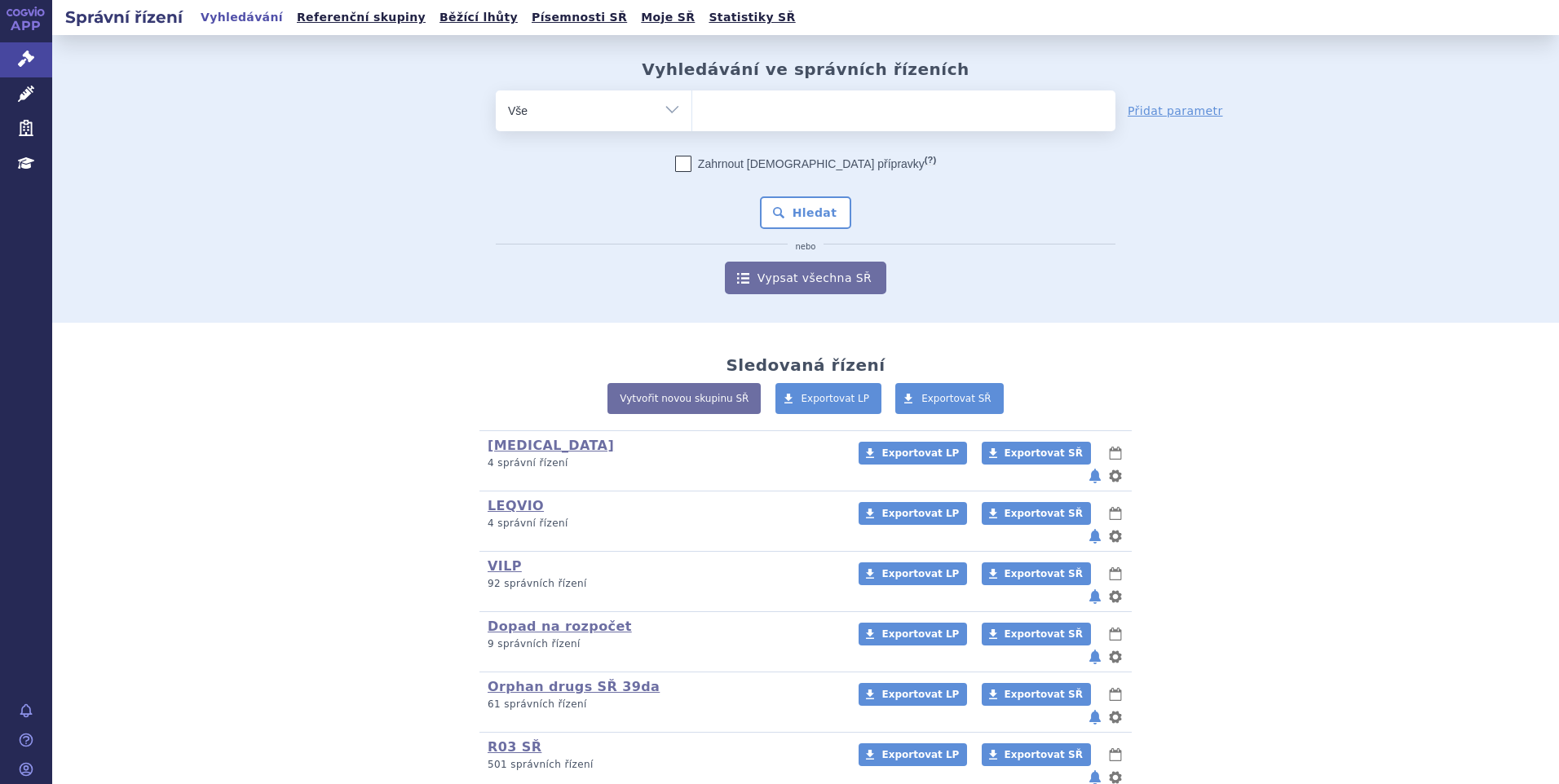
click at [807, 98] on ul at bounding box center [903, 108] width 423 height 34
click at [692, 98] on select at bounding box center [692, 110] width 1 height 41
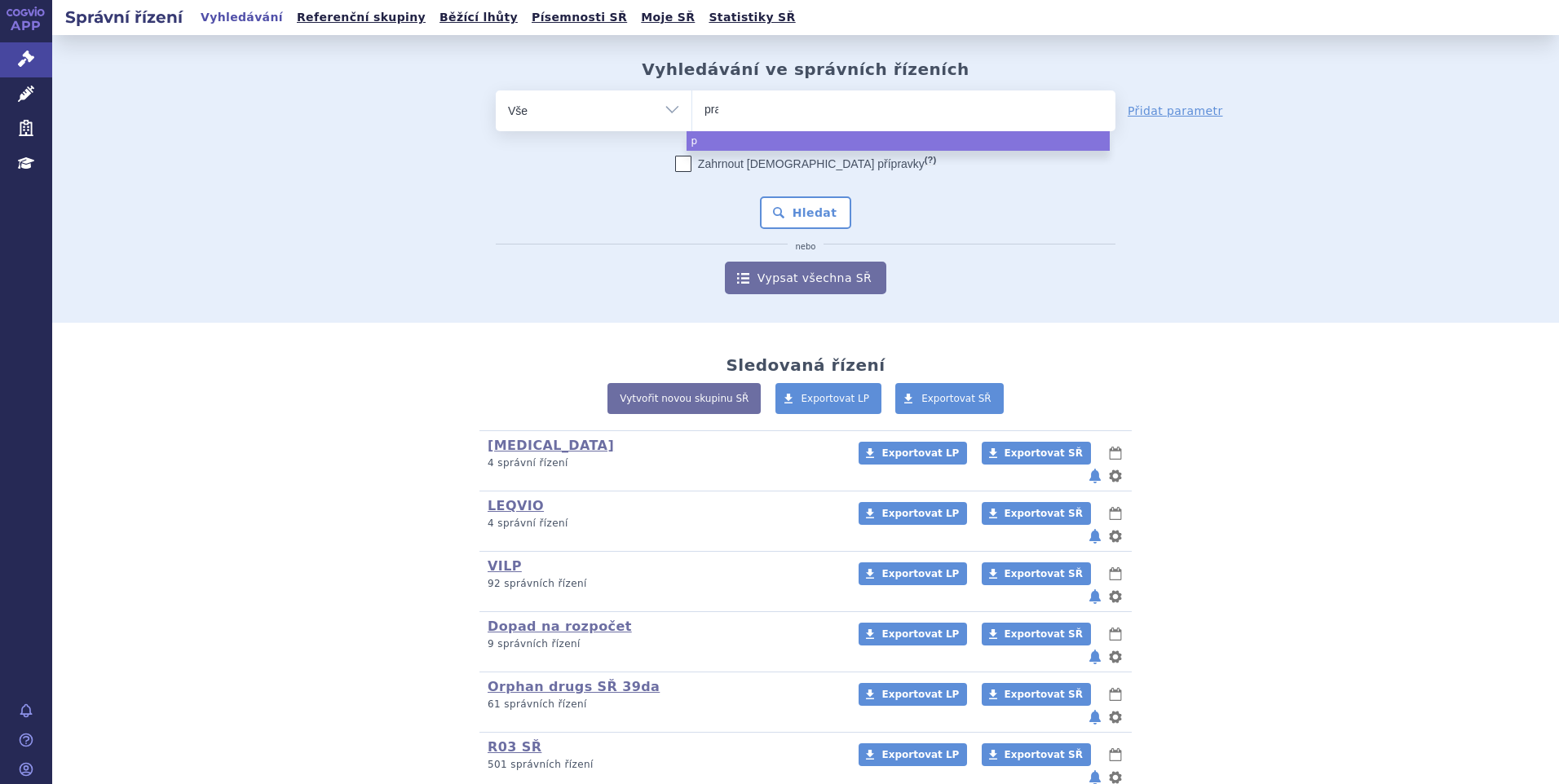
type input "pral"
type input "pralu"
type input "praluen"
type input "[MEDICAL_DATA]"
select select "[MEDICAL_DATA]"
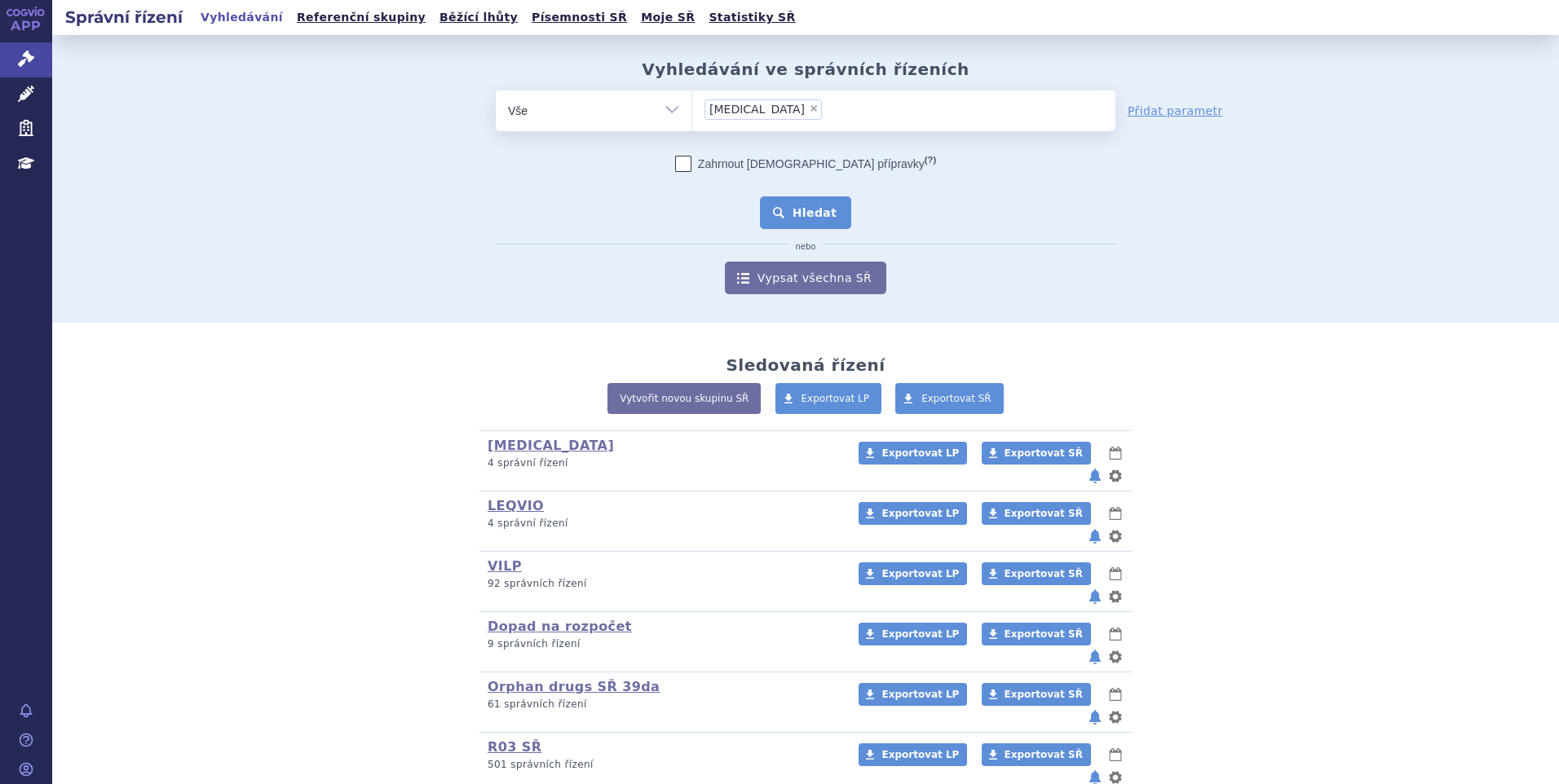
click at [784, 220] on button "Hledat" at bounding box center [806, 213] width 92 height 33
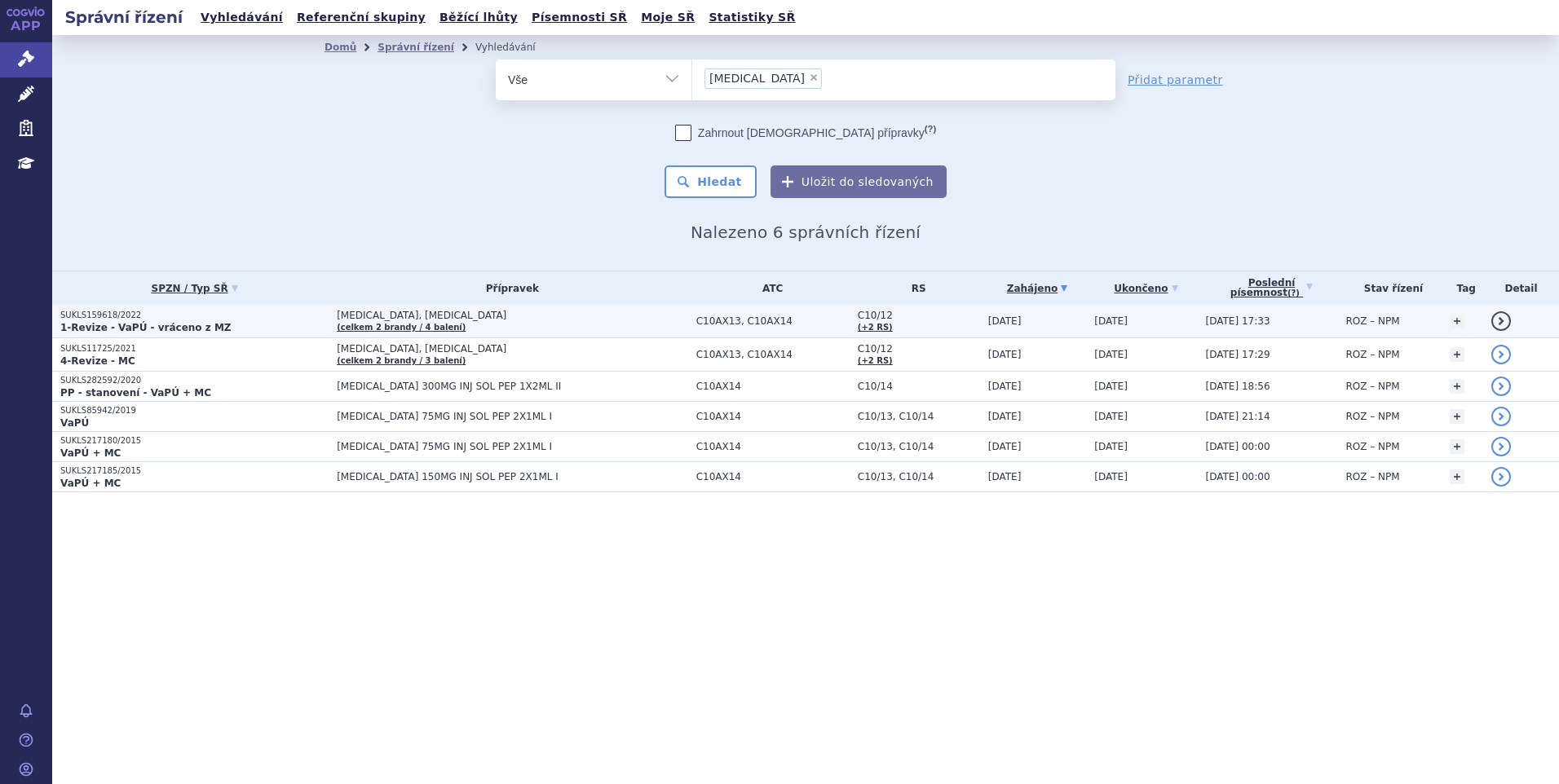
click at [244, 330] on p "1-Revize - VaPÚ - vráceno z MZ" at bounding box center [194, 327] width 268 height 13
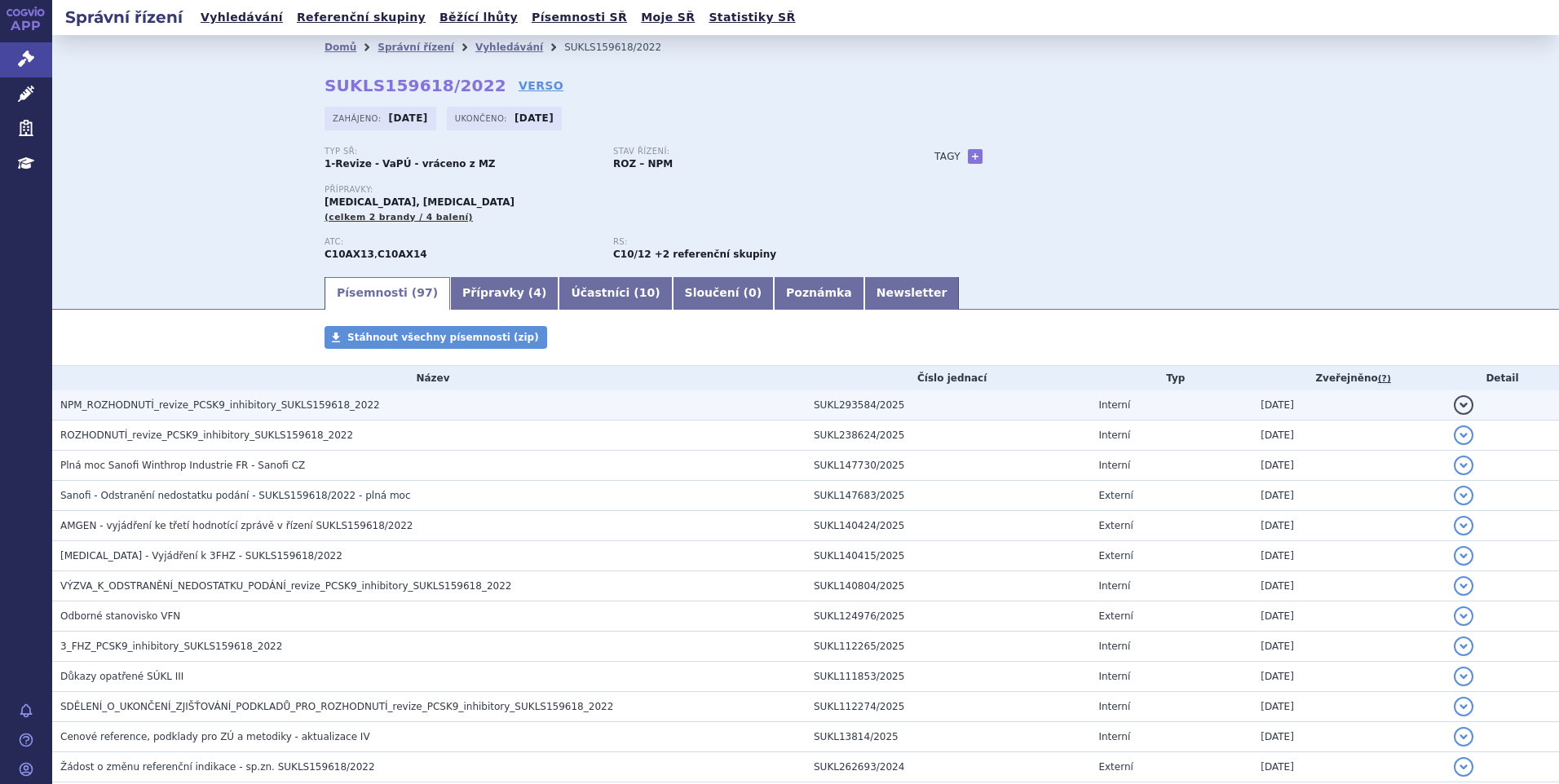
click at [230, 402] on span "NPM_ROZHODNUTÍ_revize_PCSK9_inhibitory_SUKLS159618_2022" at bounding box center [220, 405] width 319 height 11
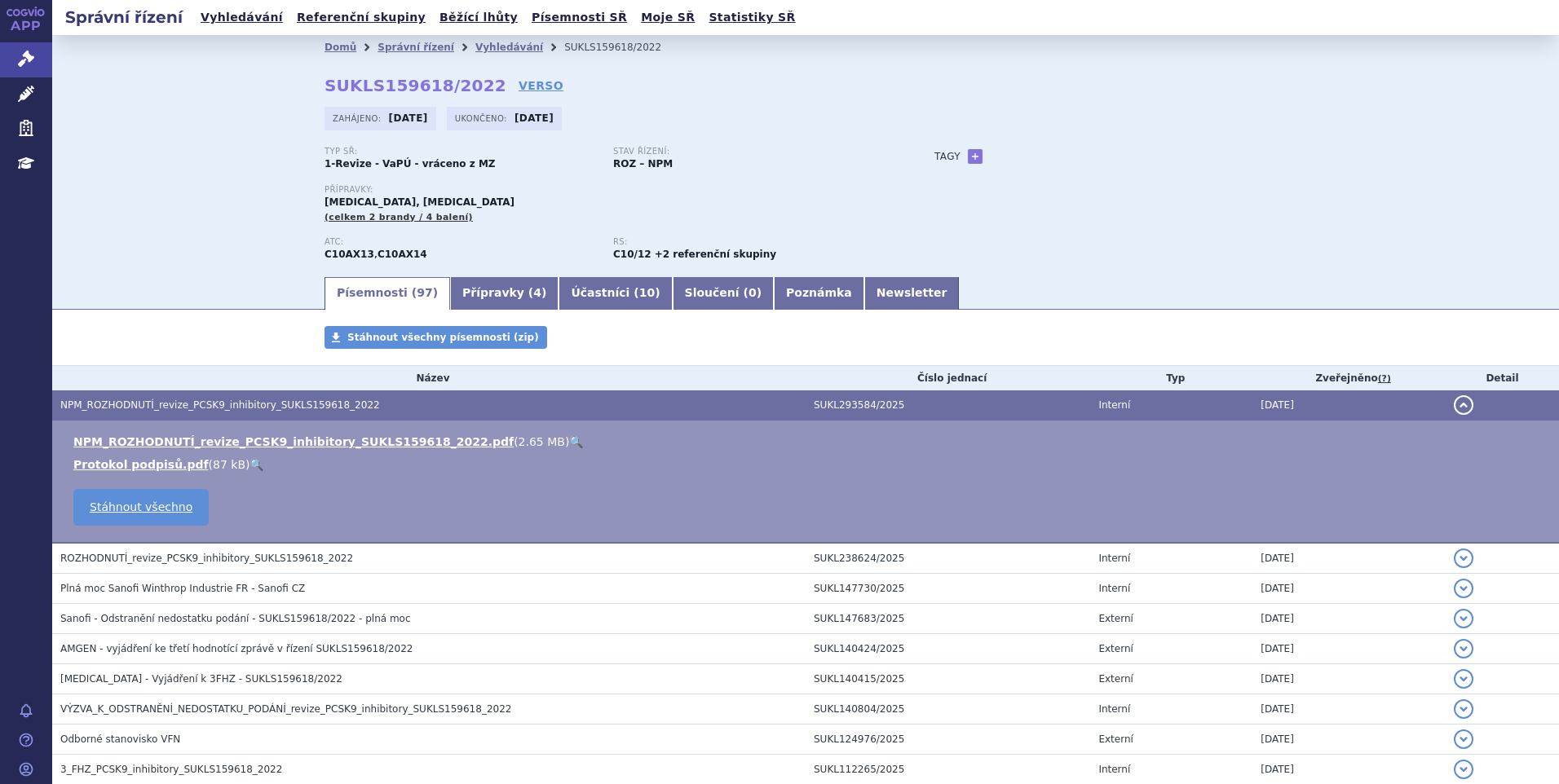
click at [569, 439] on link "🔍" at bounding box center [576, 441] width 14 height 13
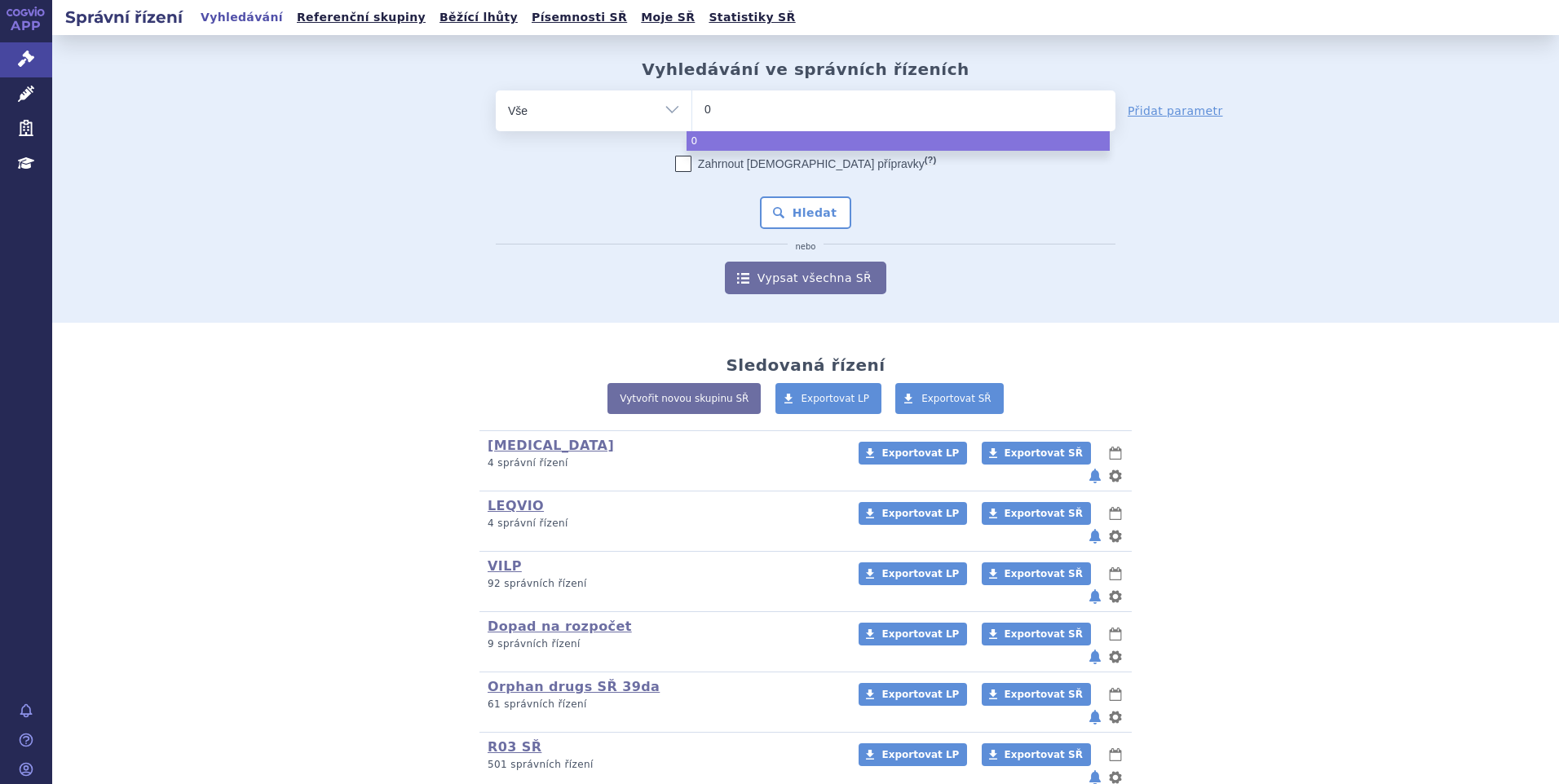
type input "02"
type input "024"
type input "0249"
type input "02498"
type input "024986"
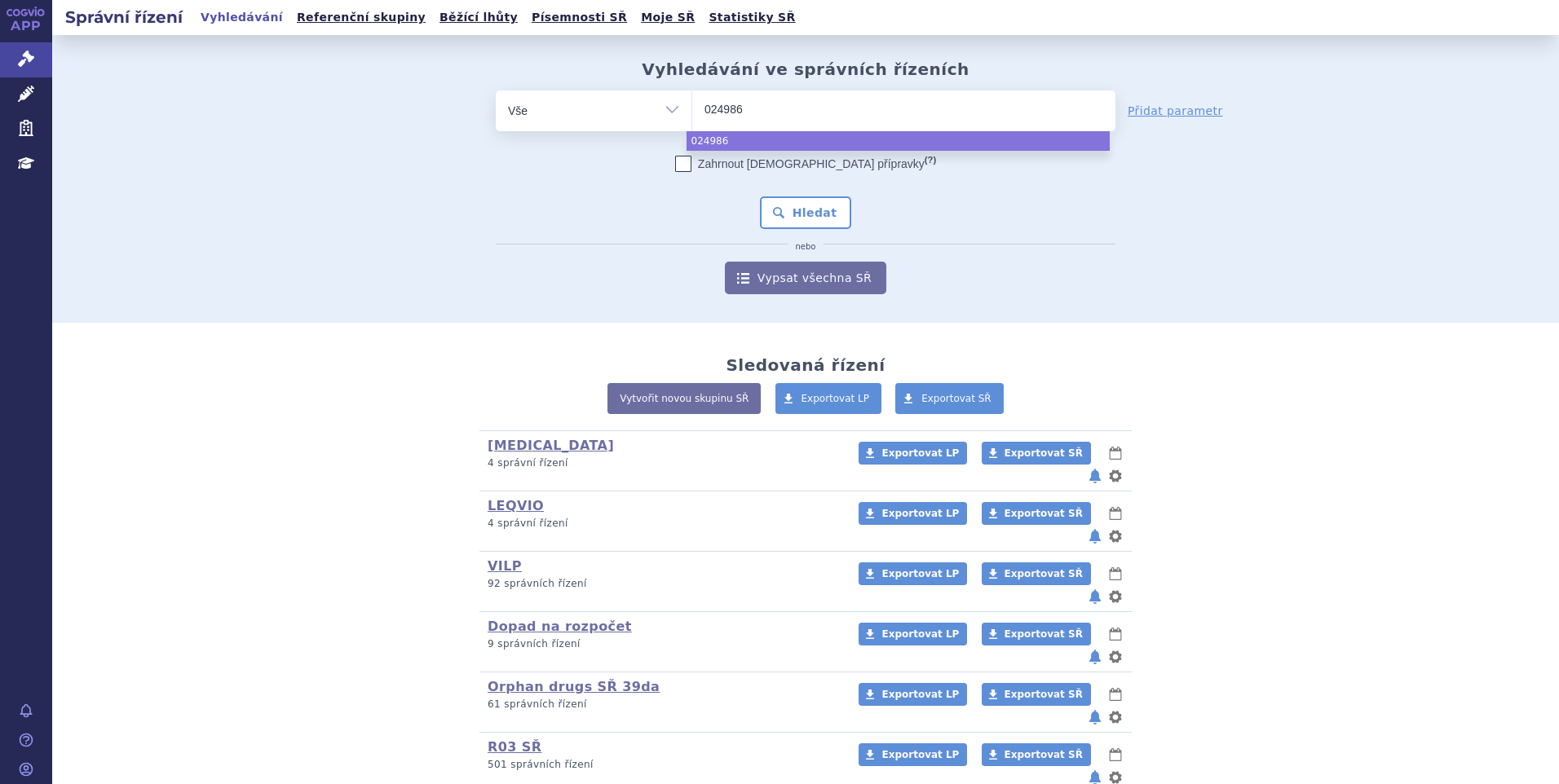
type input "0249864"
select select "0249864"
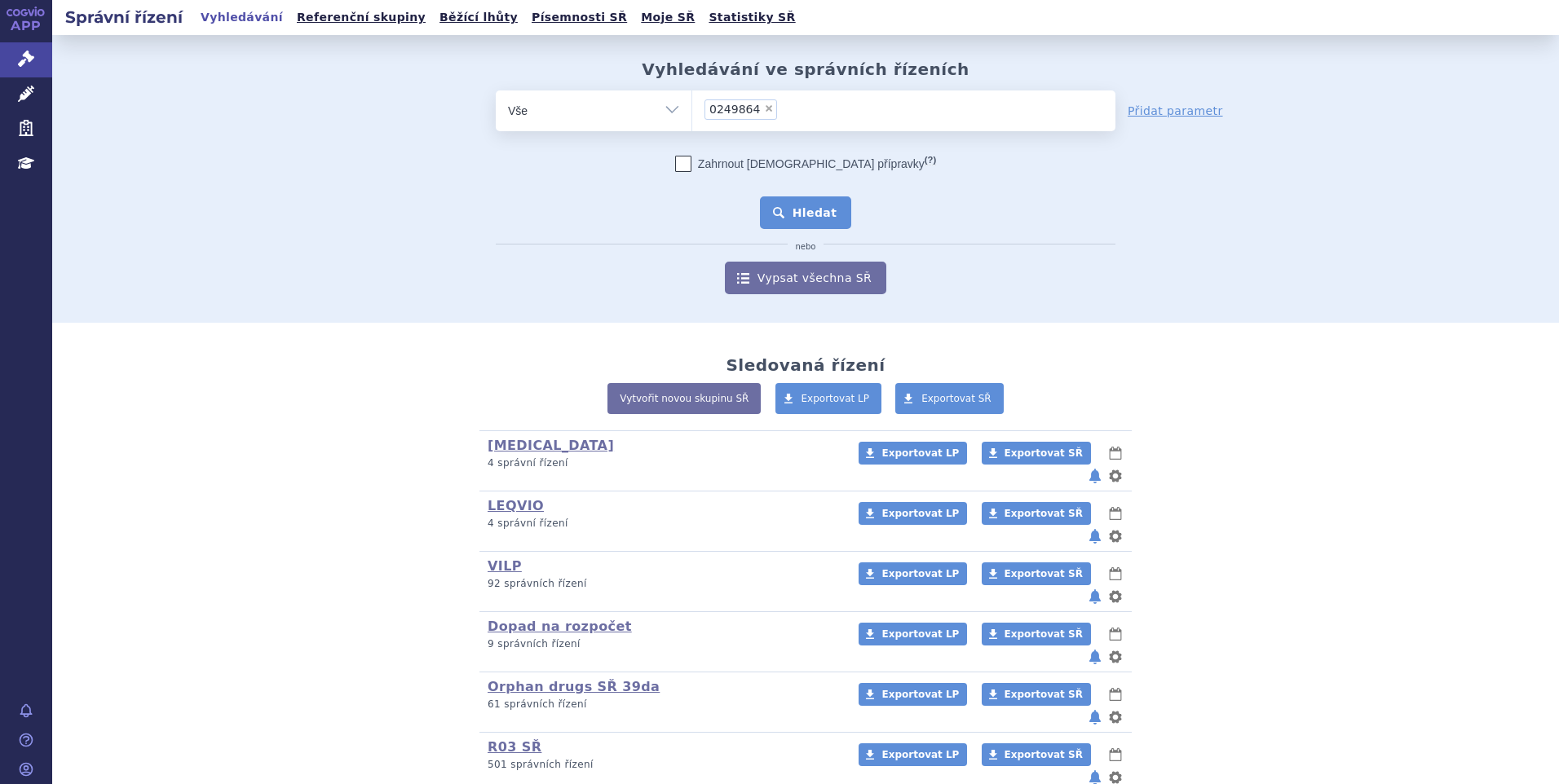
click at [768, 223] on button "Hledat" at bounding box center [806, 213] width 92 height 33
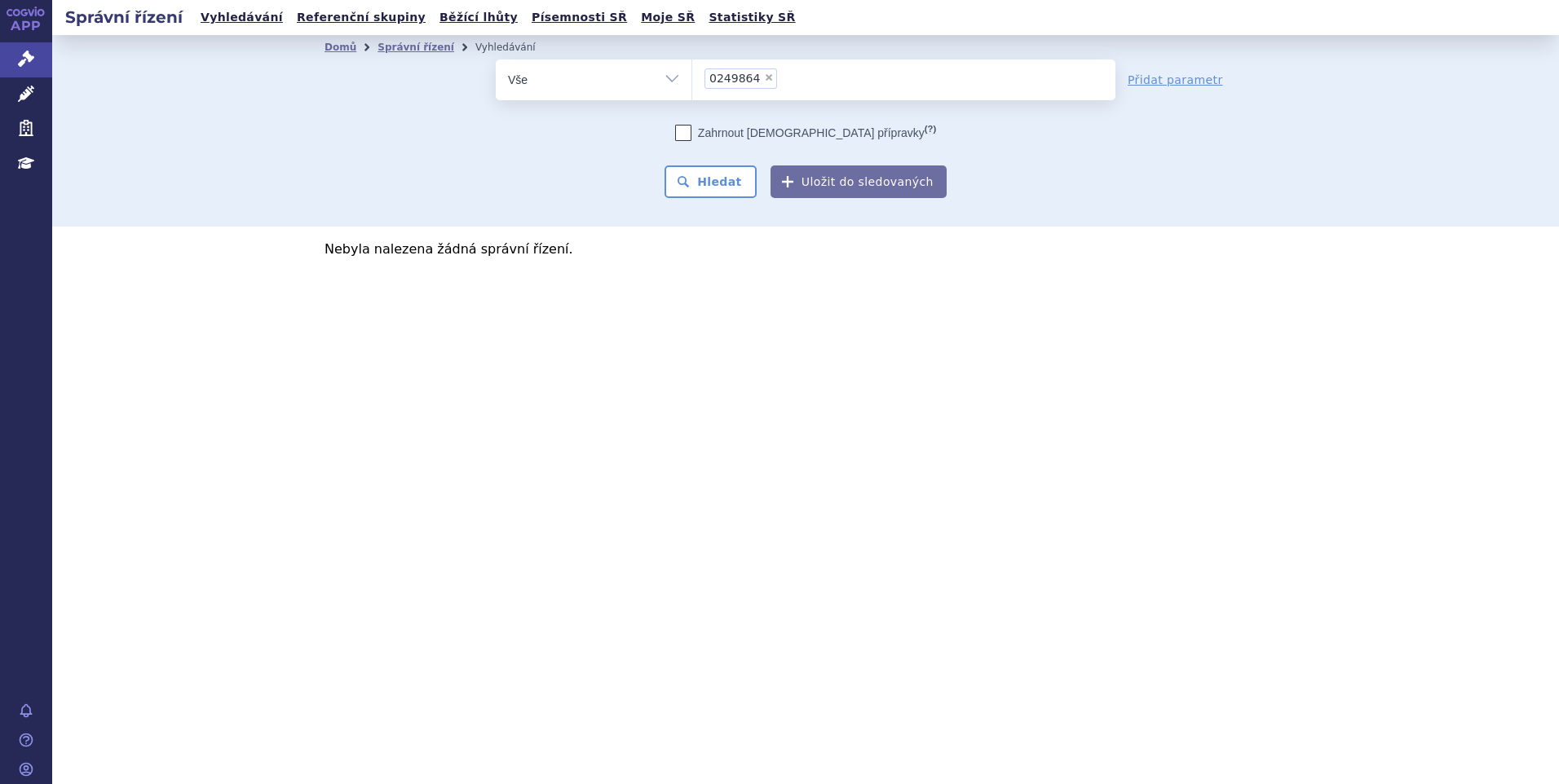
click at [764, 81] on span "×" at bounding box center [768, 77] width 10 height 10
click at [692, 81] on select "0249864" at bounding box center [692, 79] width 1 height 41
select select
type input "pra"
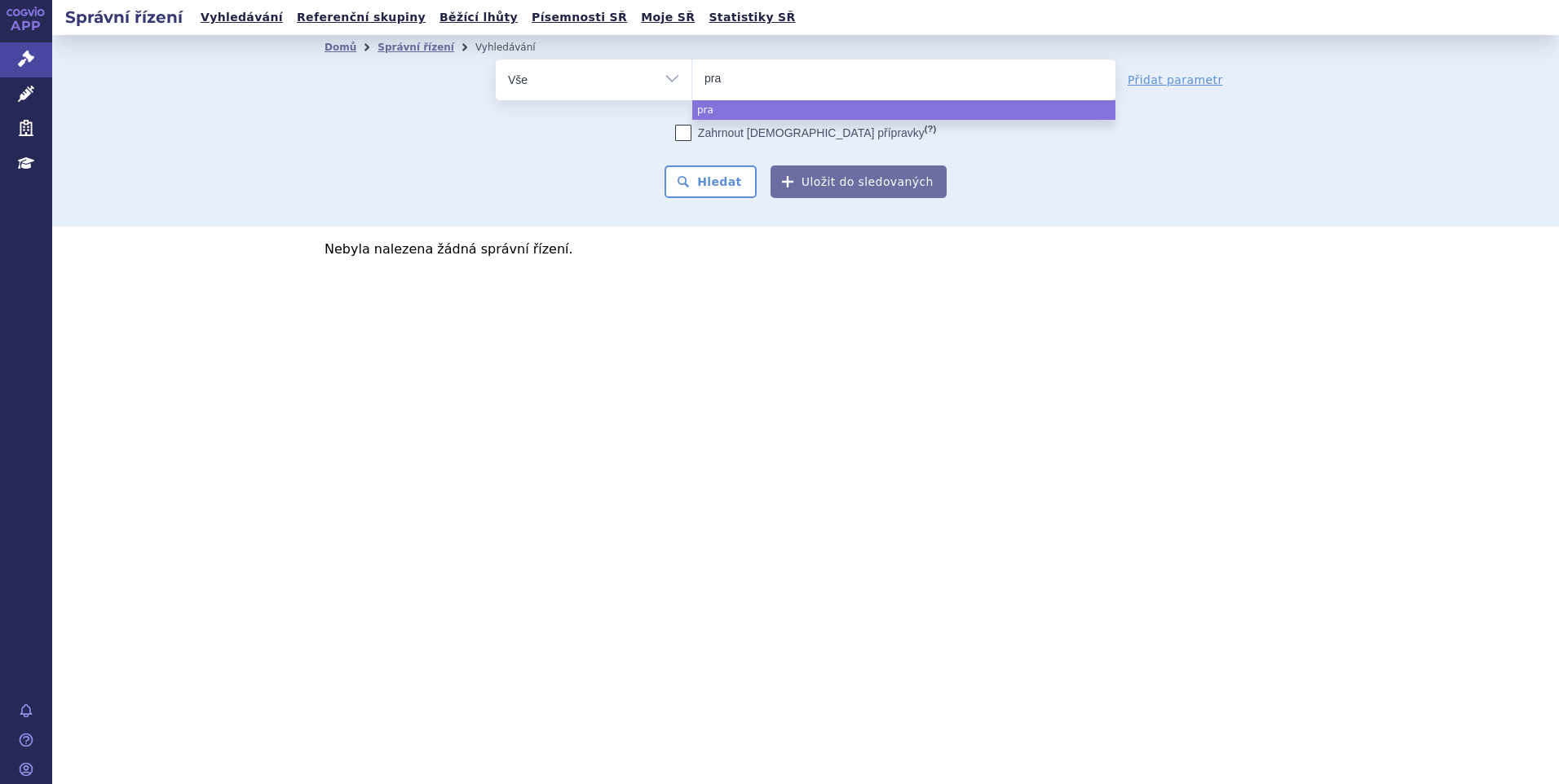
type input "pral"
type input "pralu"
type input "praluen"
type input "praluent"
select select "praluent"
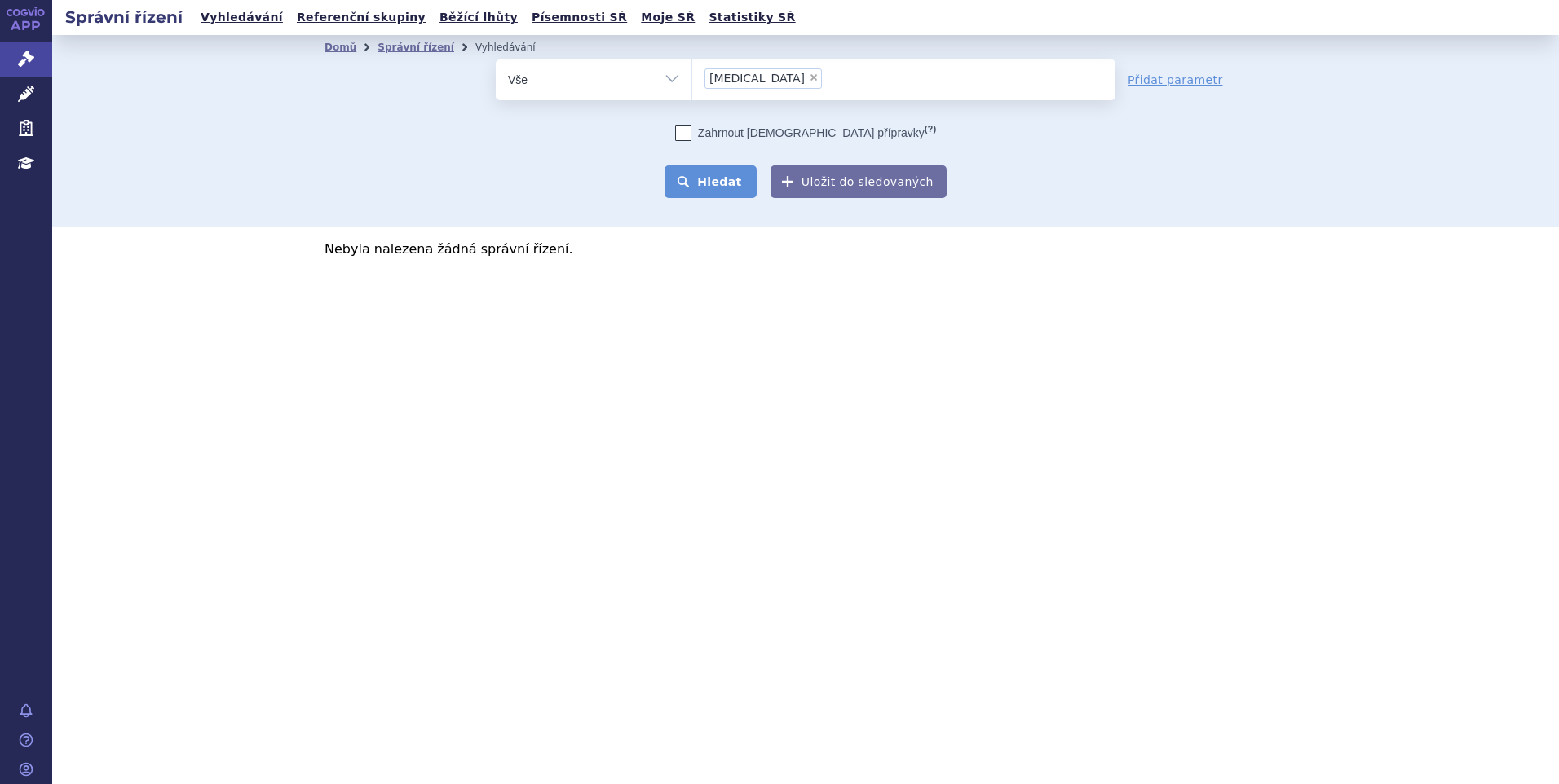
click at [723, 179] on button "Hledat" at bounding box center [710, 182] width 92 height 33
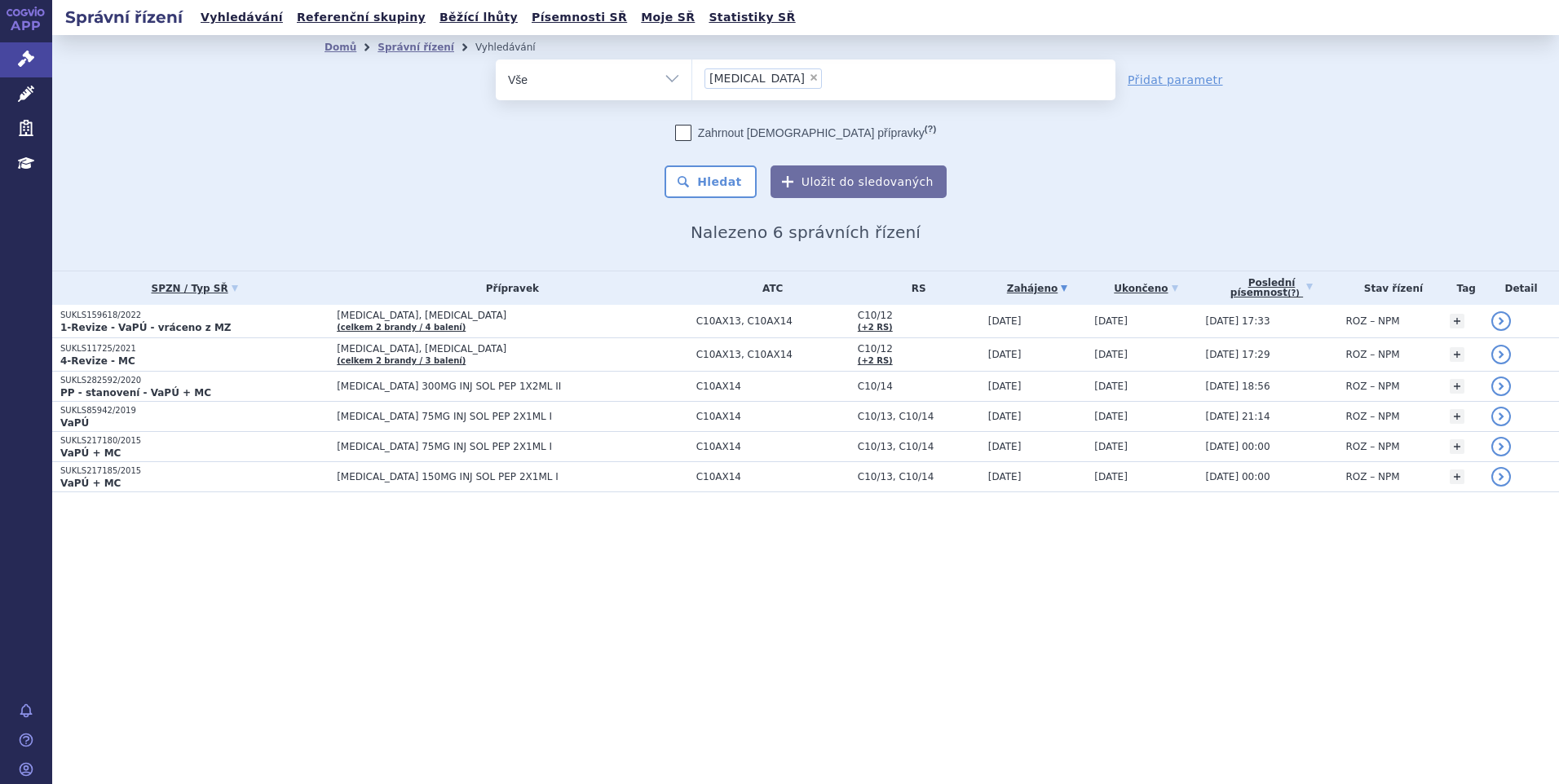
click at [809, 78] on span "×" at bounding box center [813, 77] width 10 height 10
click at [692, 78] on select "[MEDICAL_DATA]" at bounding box center [692, 79] width 1 height 41
select select
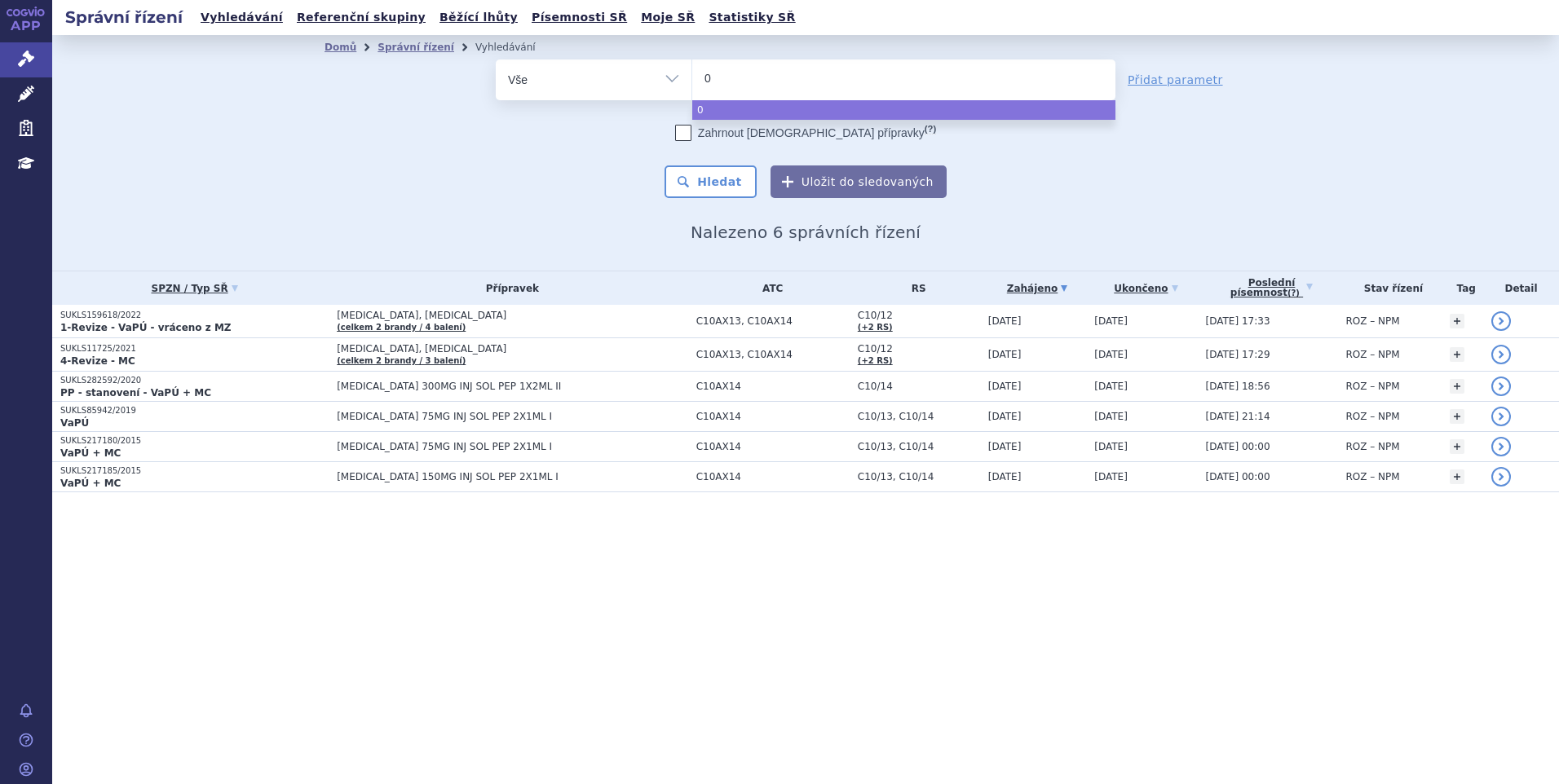
type input "02"
type input "028"
type input "0286"
type input "02860"
type input "028605"
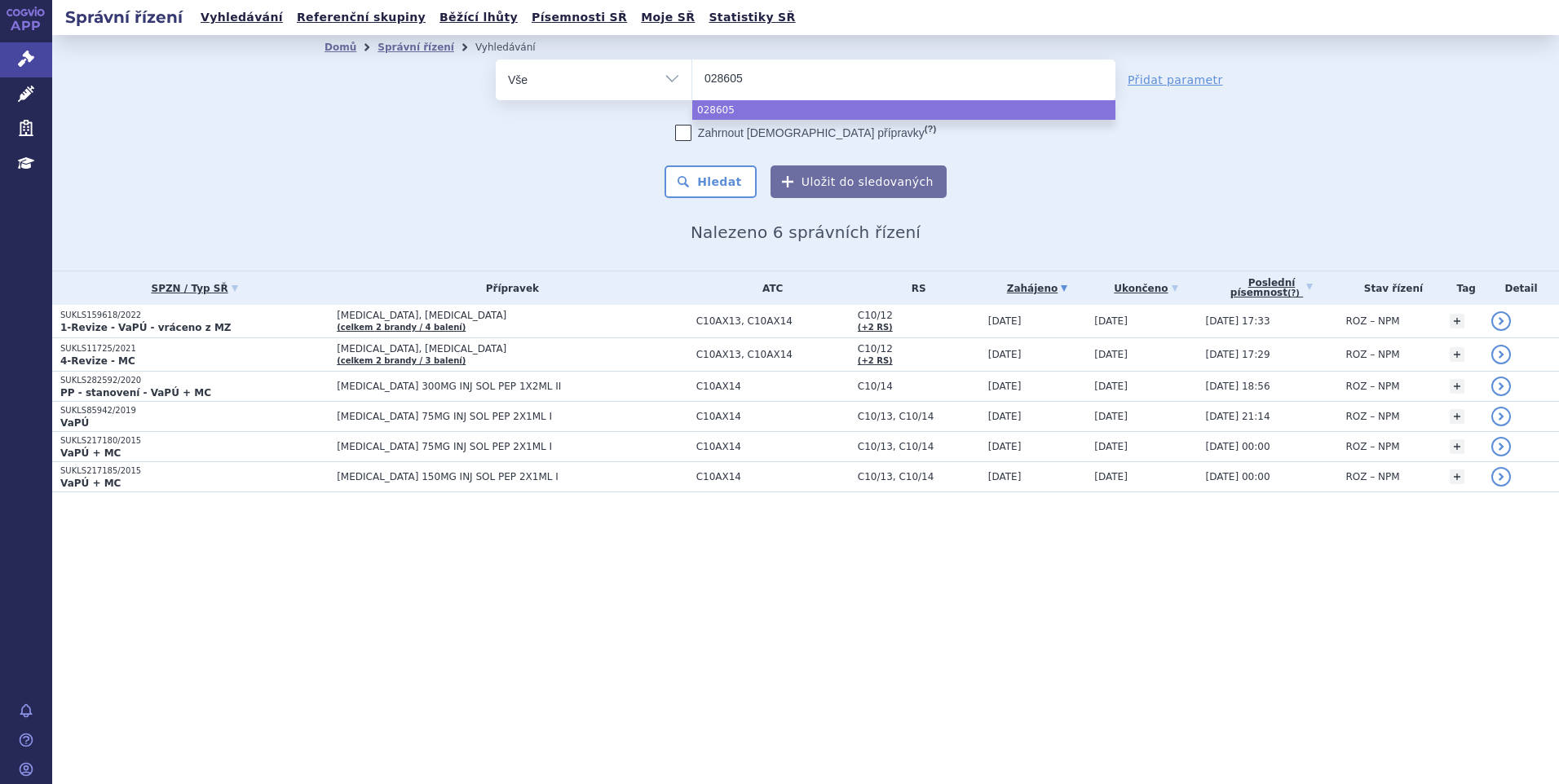
type input "0286057"
select select "0286057"
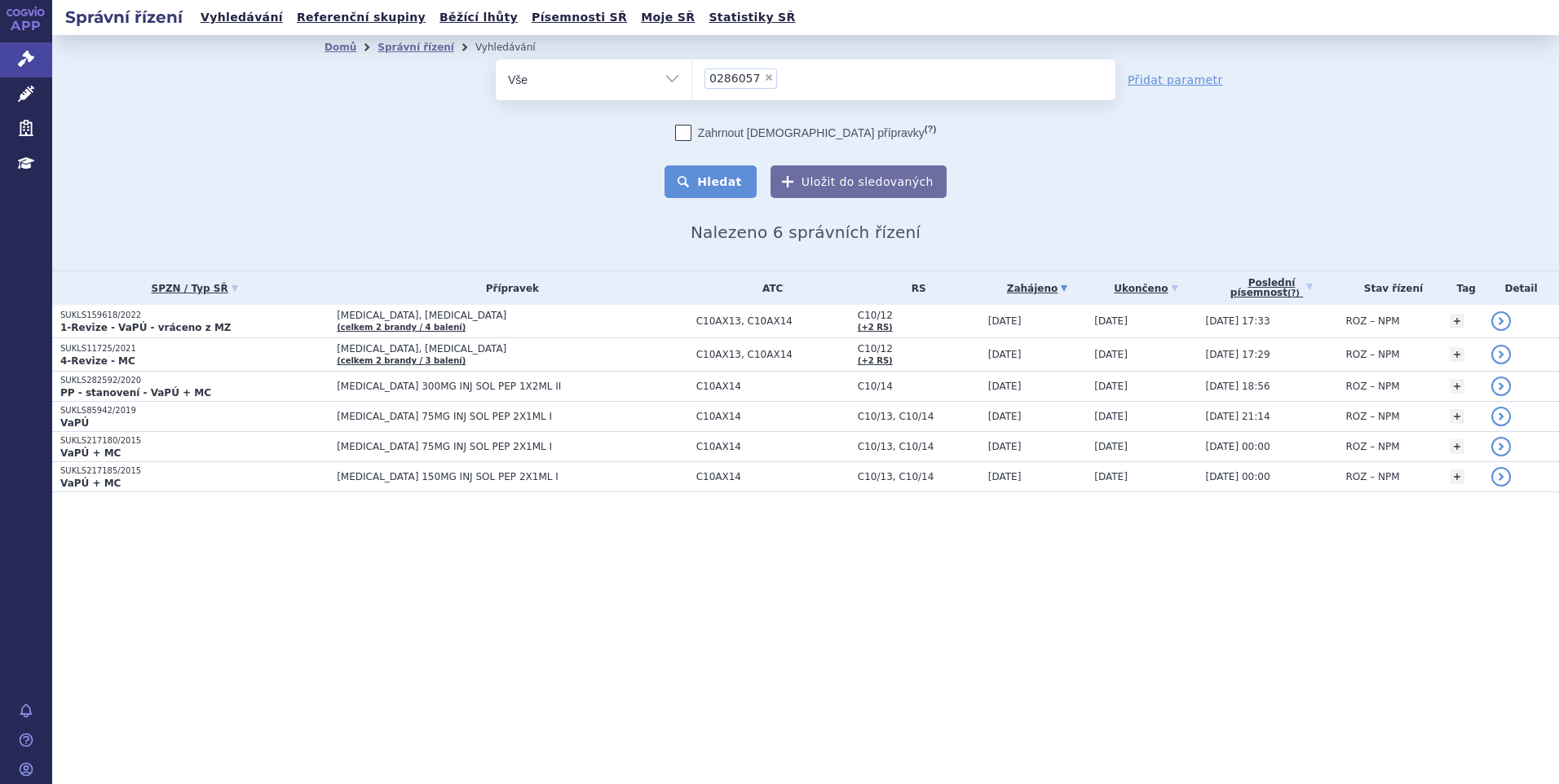
click at [739, 177] on button "Hledat" at bounding box center [710, 182] width 92 height 33
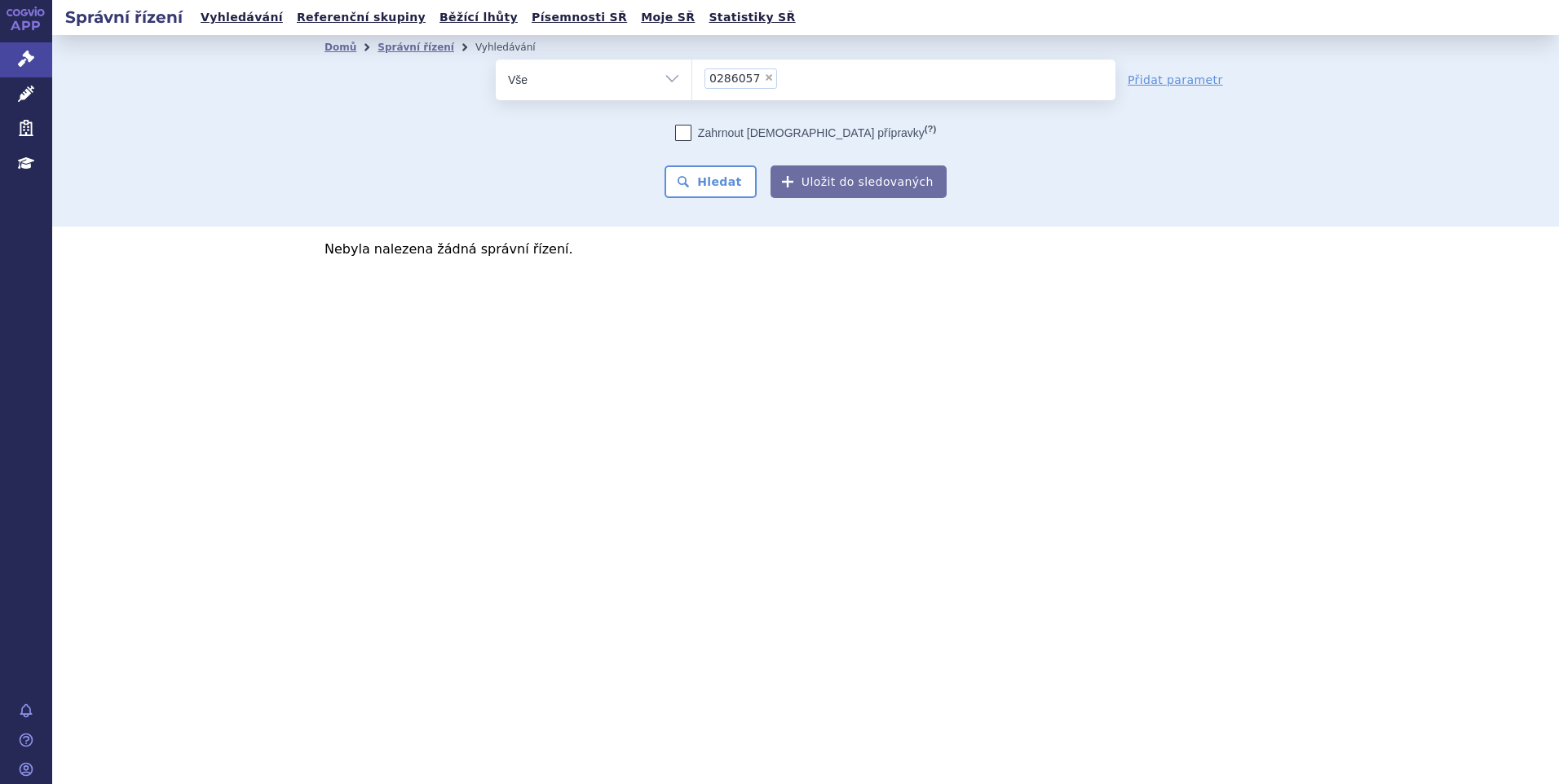
click at [764, 78] on span "×" at bounding box center [768, 77] width 10 height 10
click at [692, 78] on select "0286057" at bounding box center [692, 79] width 1 height 41
select select
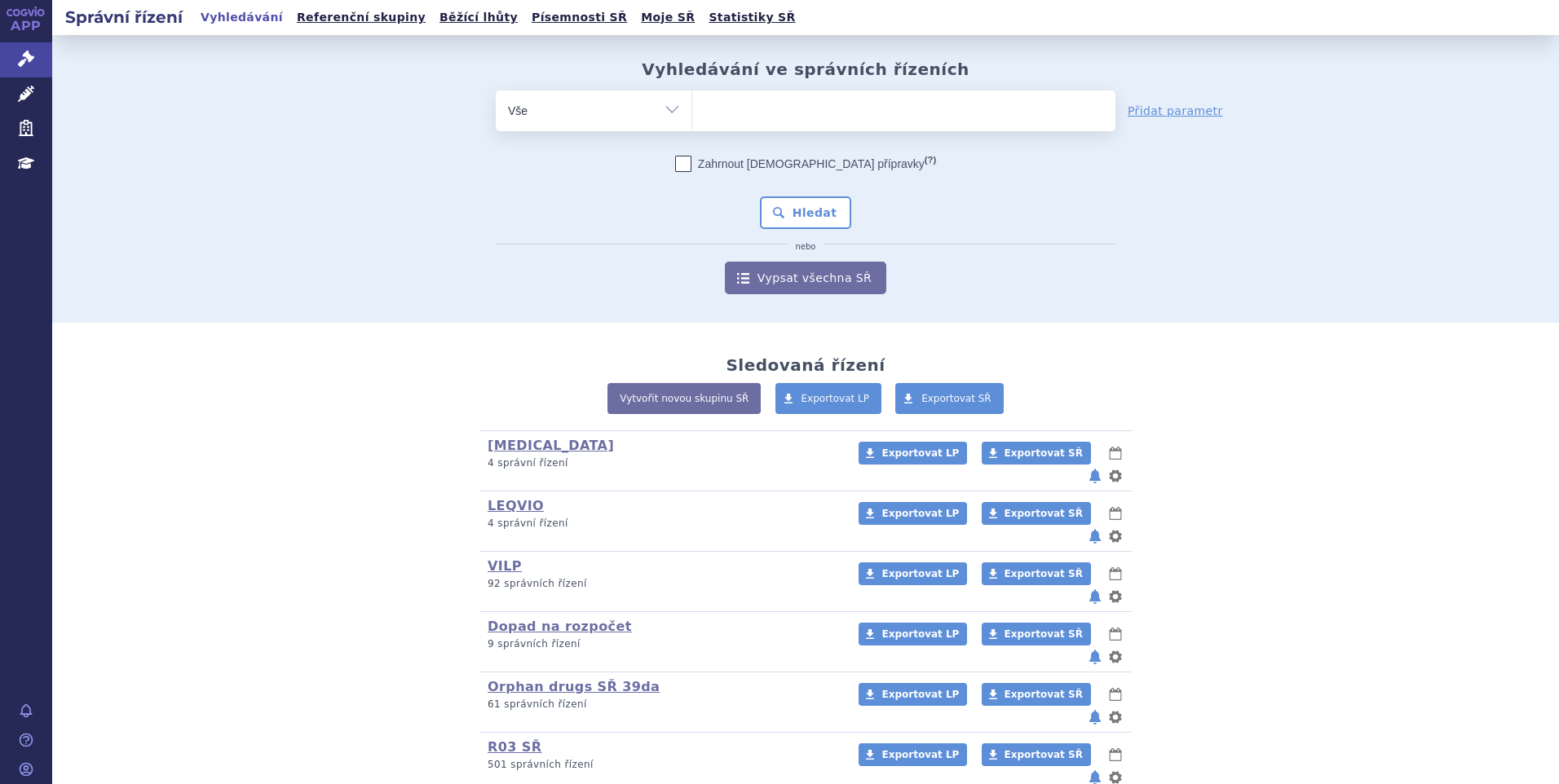
click at [824, 113] on ul at bounding box center [903, 108] width 423 height 34
click at [692, 113] on select at bounding box center [692, 110] width 1 height 41
type input "re"
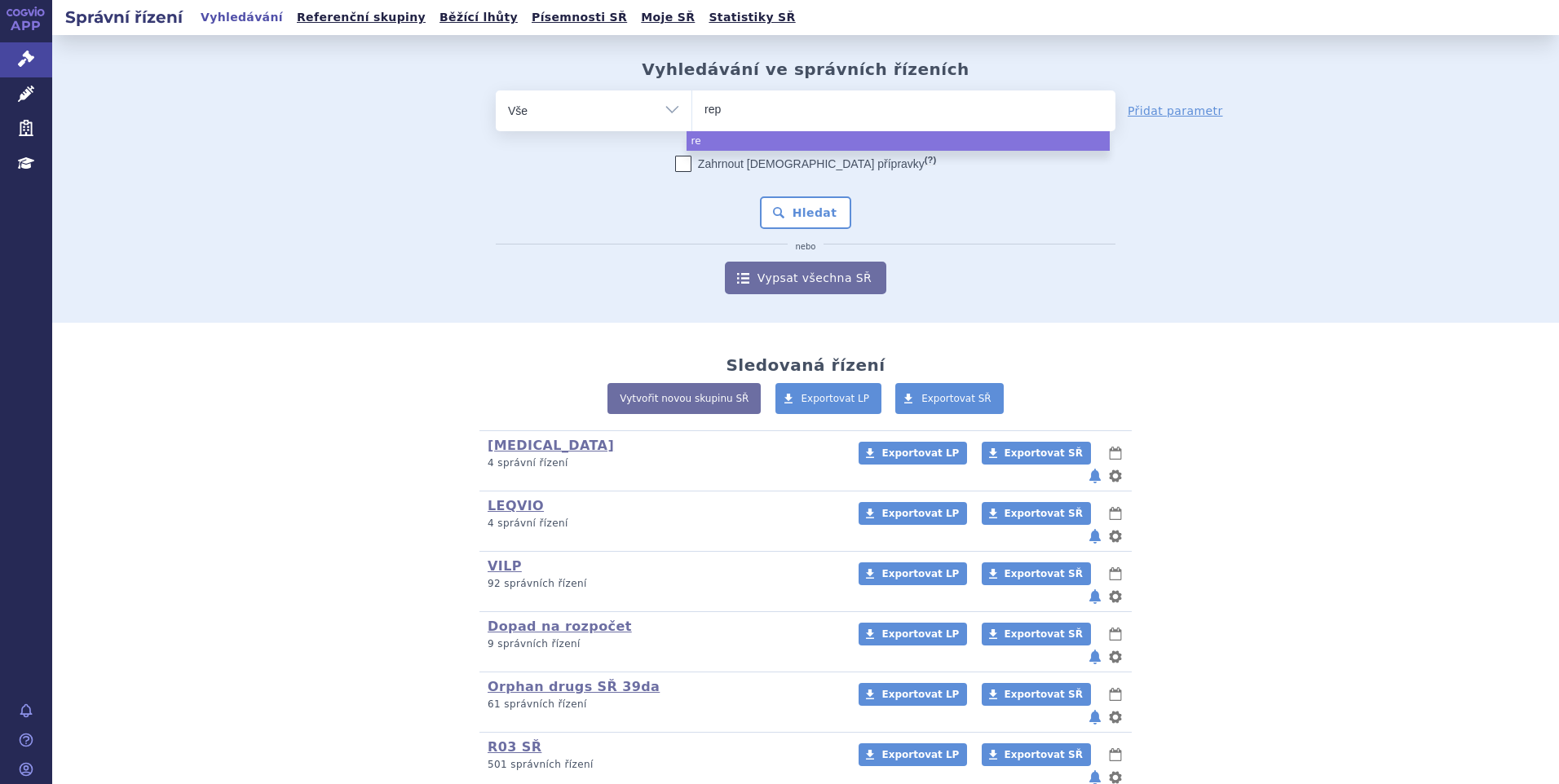
type input "repa"
type input "repath"
type input "[MEDICAL_DATA]"
select select "[MEDICAL_DATA]"
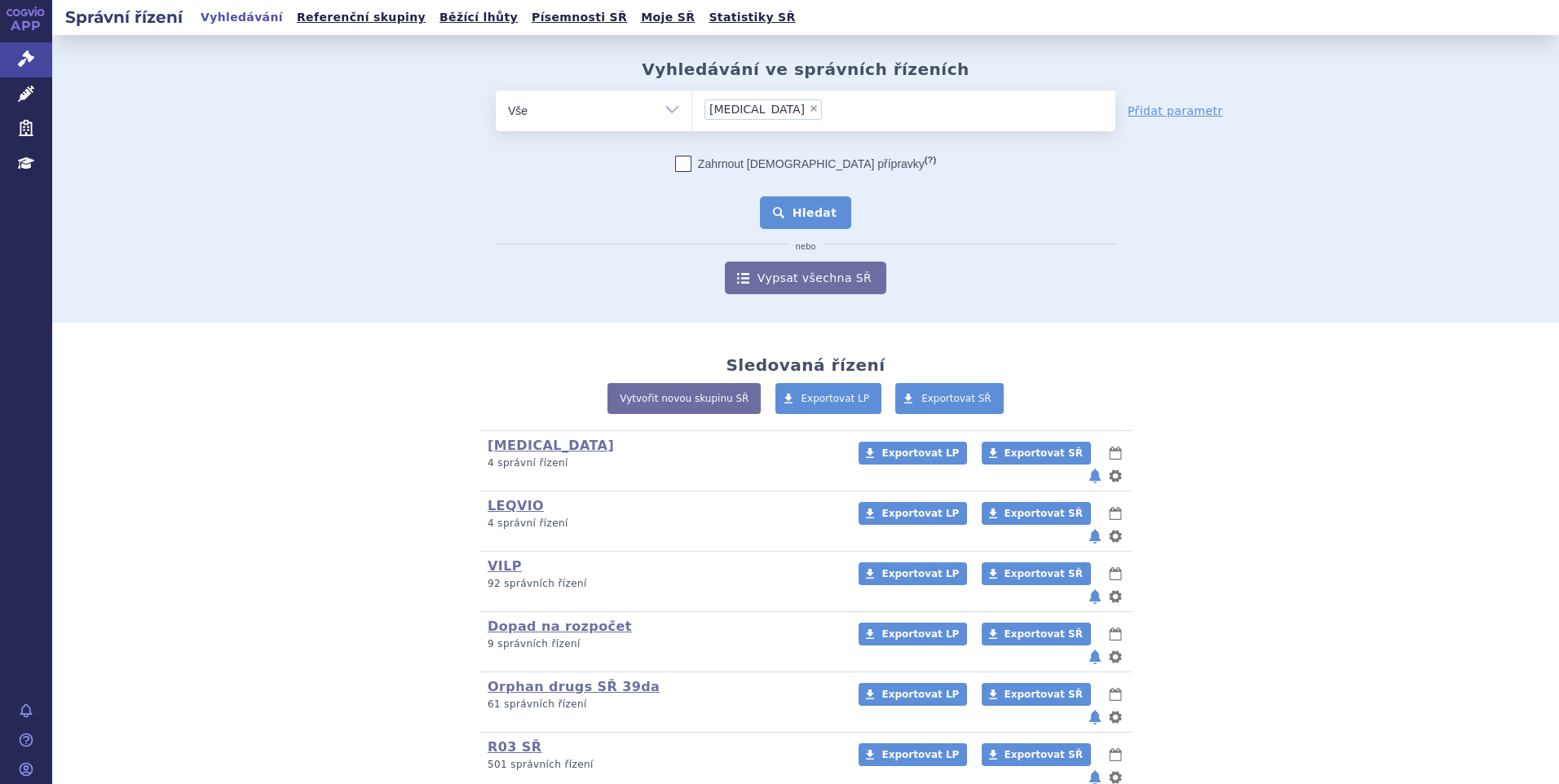
click at [831, 210] on button "Hledat" at bounding box center [806, 213] width 92 height 33
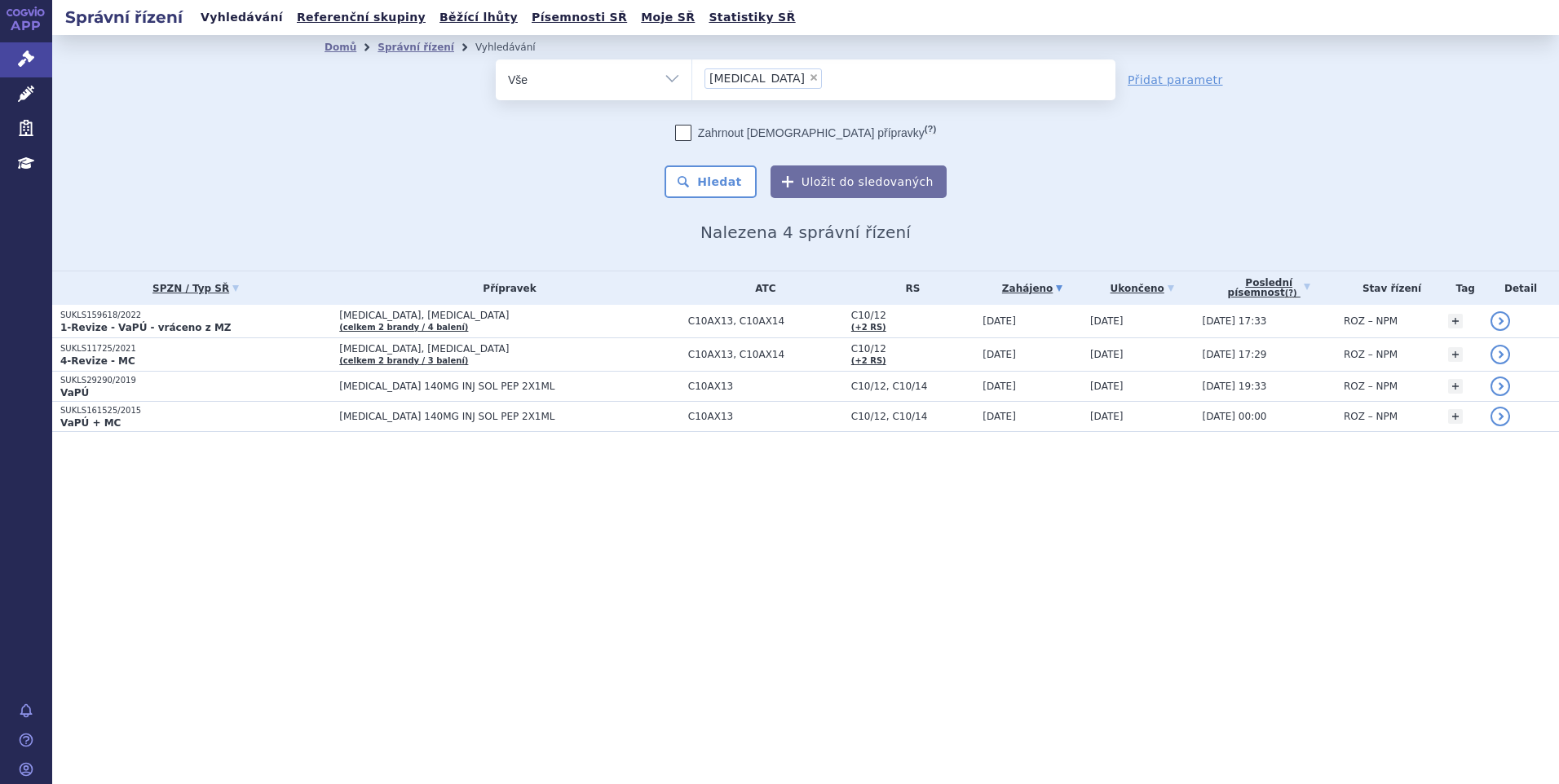
click at [228, 22] on link "Vyhledávání" at bounding box center [242, 17] width 92 height 22
